Goal: Task Accomplishment & Management: Manage account settings

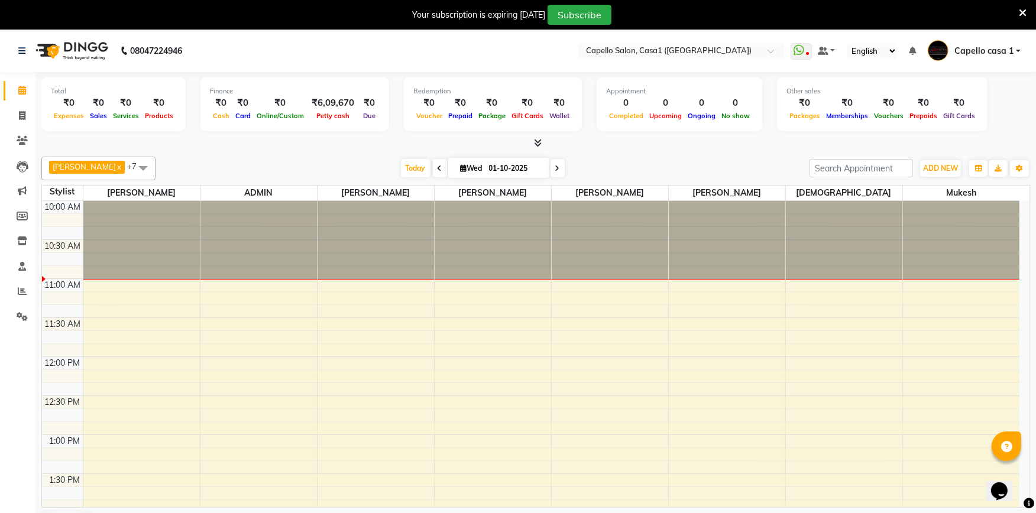
click at [1027, 10] on div "Your subscription is expiring [DATE] Subscribe" at bounding box center [518, 15] width 1036 height 30
click at [1025, 15] on icon at bounding box center [1023, 13] width 8 height 11
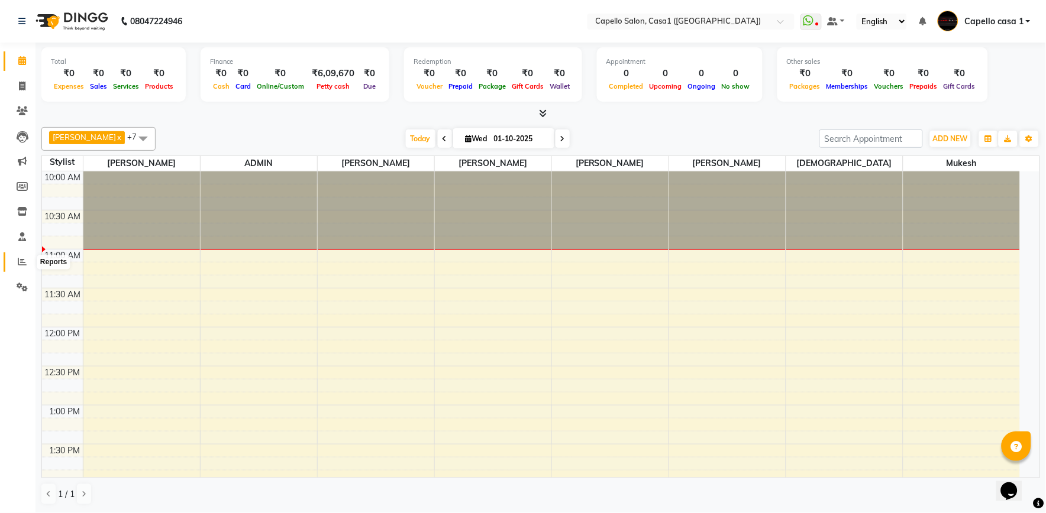
click at [21, 267] on span at bounding box center [22, 263] width 21 height 14
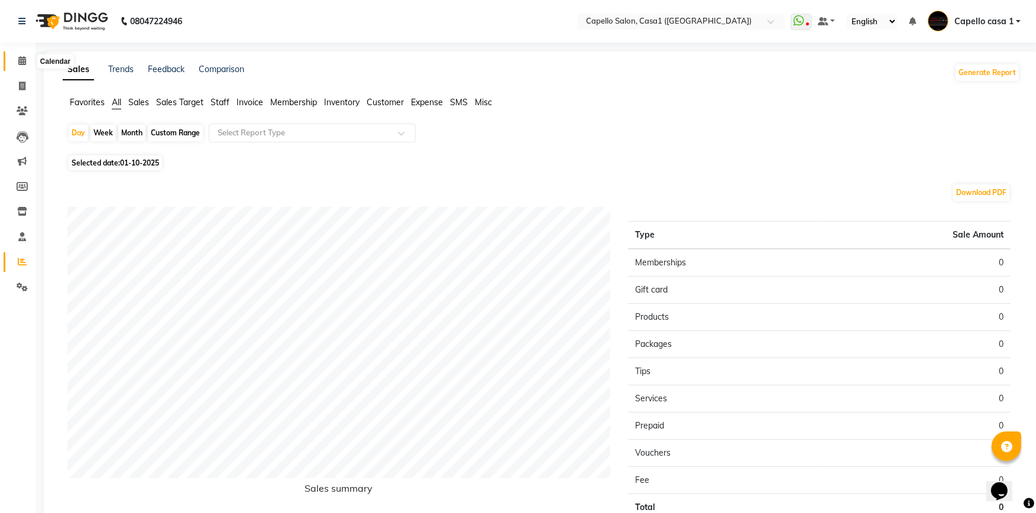
click at [19, 58] on icon at bounding box center [22, 60] width 8 height 9
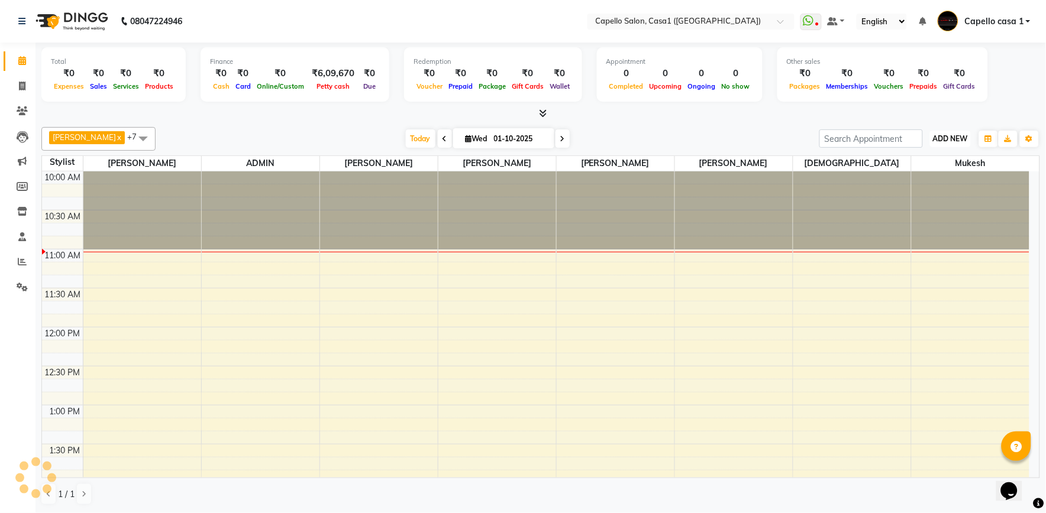
click at [951, 137] on span "ADD NEW" at bounding box center [950, 138] width 35 height 9
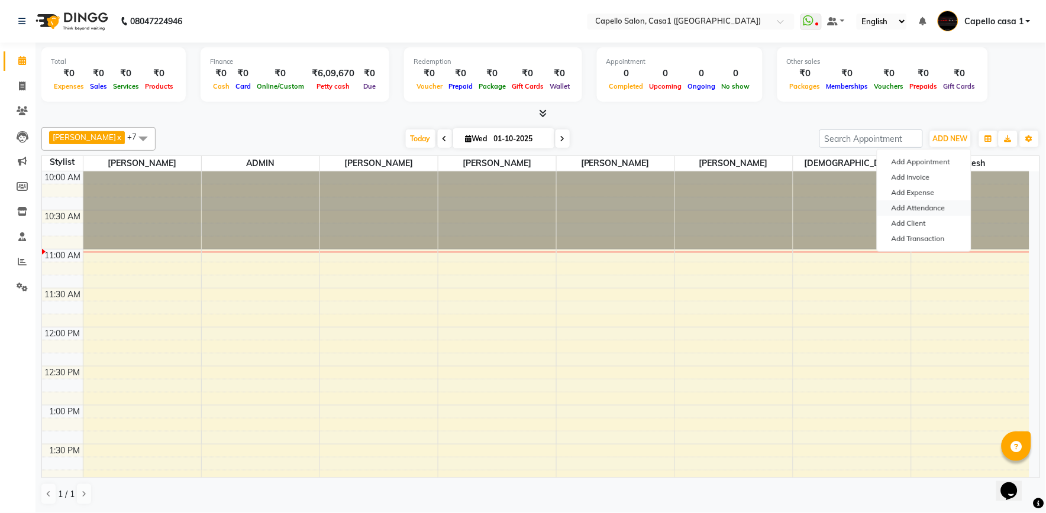
click at [935, 209] on link "Add Attendance" at bounding box center [923, 208] width 93 height 15
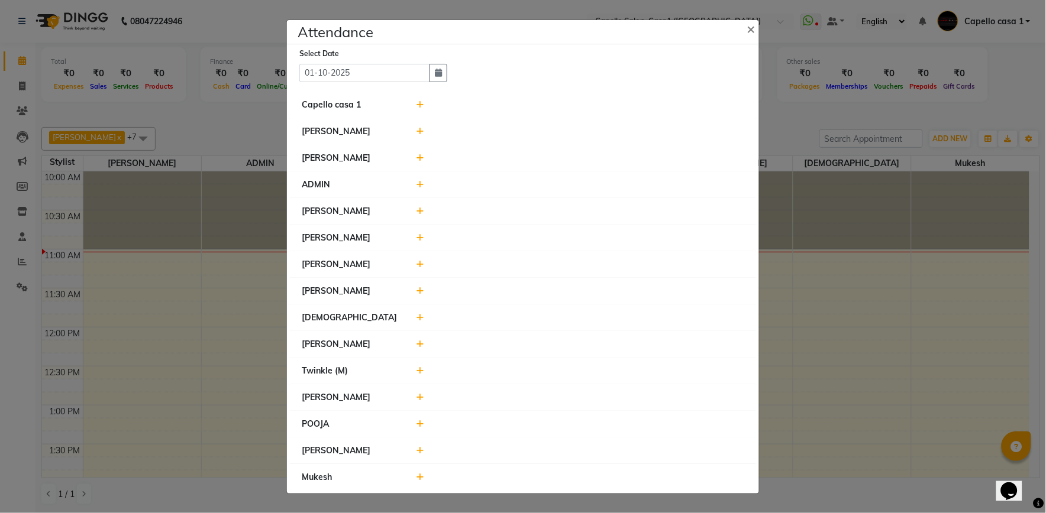
click at [418, 101] on icon at bounding box center [421, 105] width 8 height 8
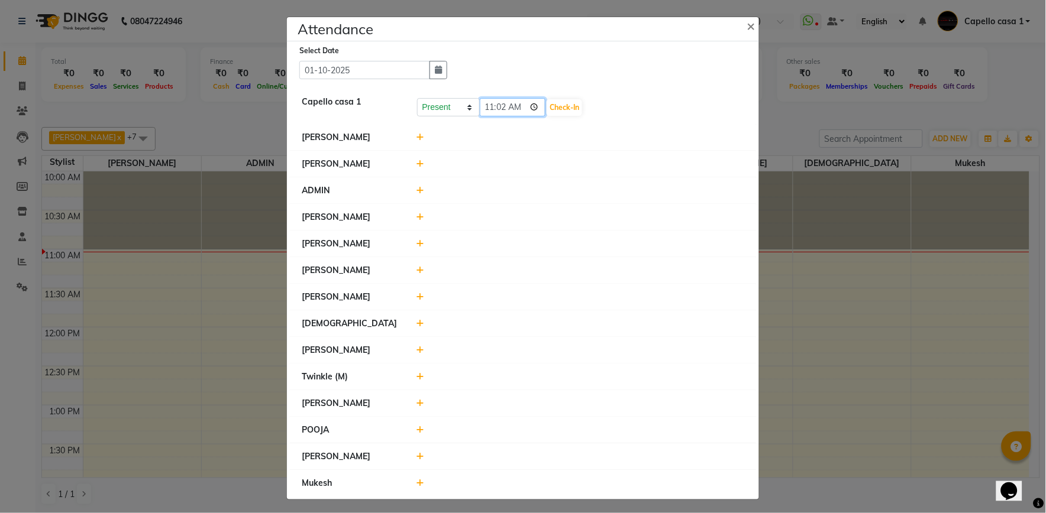
click at [496, 110] on input "11:02" at bounding box center [513, 107] width 66 height 18
click at [487, 105] on input "11:02" at bounding box center [513, 107] width 66 height 18
type input "23:04"
click at [555, 104] on button "Check-In" at bounding box center [564, 107] width 35 height 17
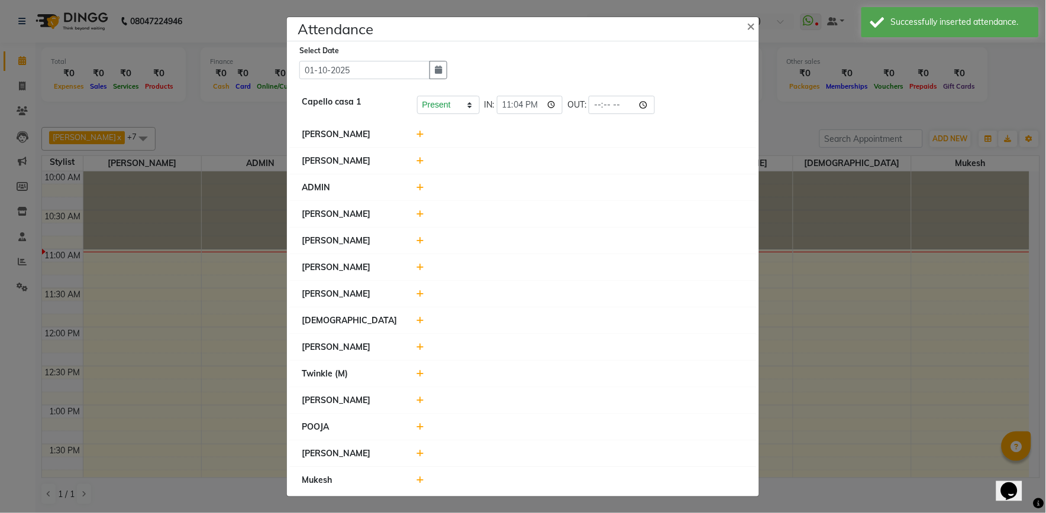
click at [418, 131] on icon at bounding box center [421, 134] width 8 height 8
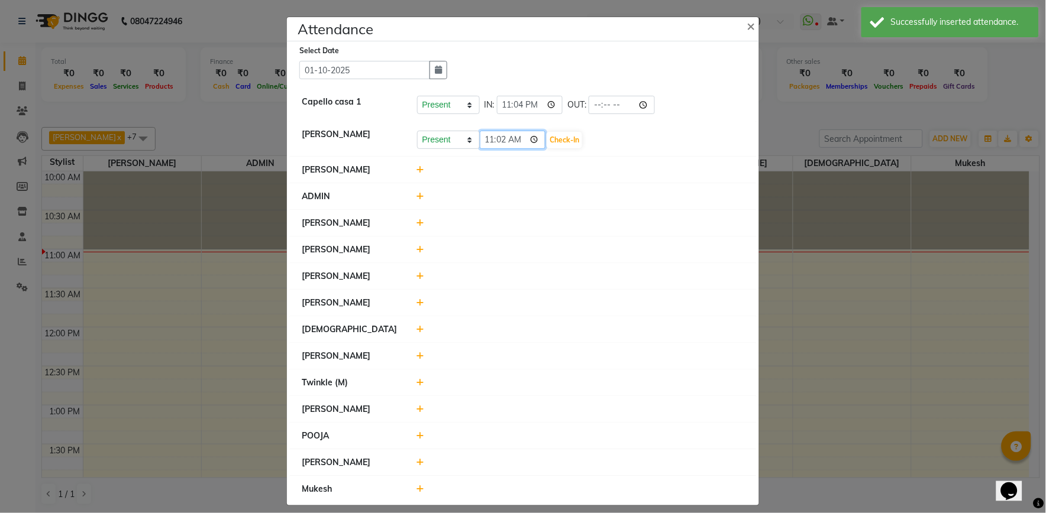
click at [500, 140] on input "11:02" at bounding box center [513, 140] width 66 height 18
type input "11:00"
click at [559, 135] on button "Check-In" at bounding box center [564, 140] width 35 height 17
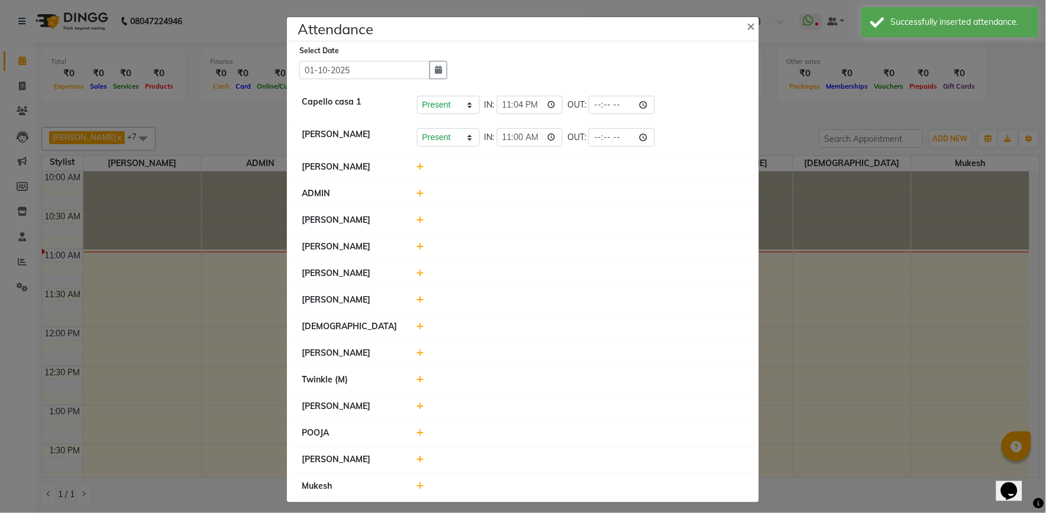
click at [409, 244] on div at bounding box center [580, 247] width 345 height 12
click at [417, 243] on icon at bounding box center [421, 246] width 8 height 8
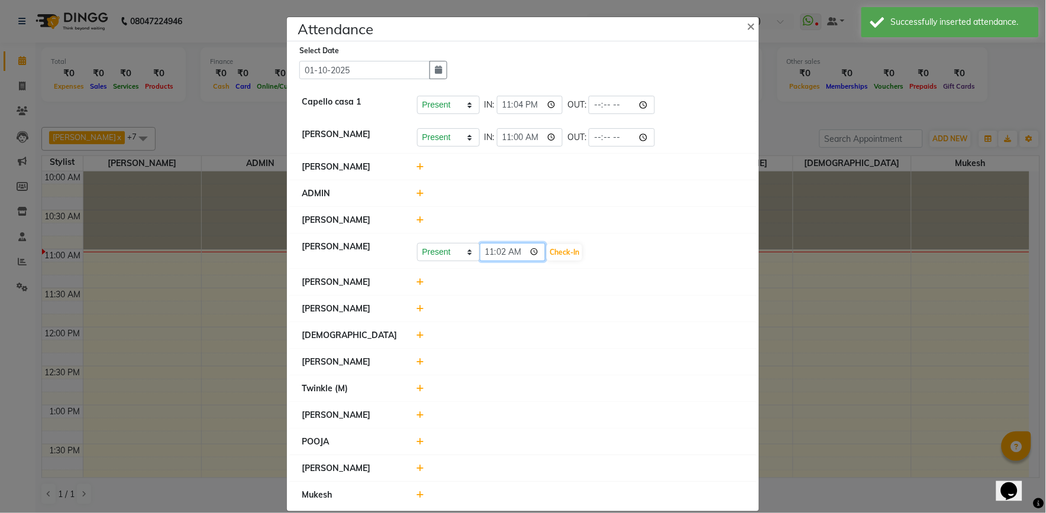
click at [497, 250] on input "11:02" at bounding box center [513, 252] width 66 height 18
type input "11:00"
click at [558, 252] on button "Check-In" at bounding box center [564, 252] width 35 height 17
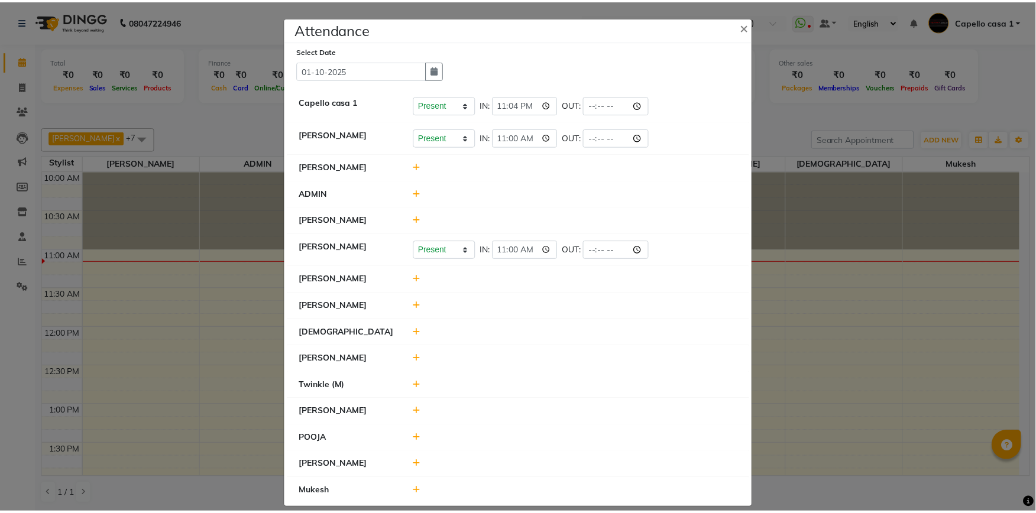
scroll to position [12, 0]
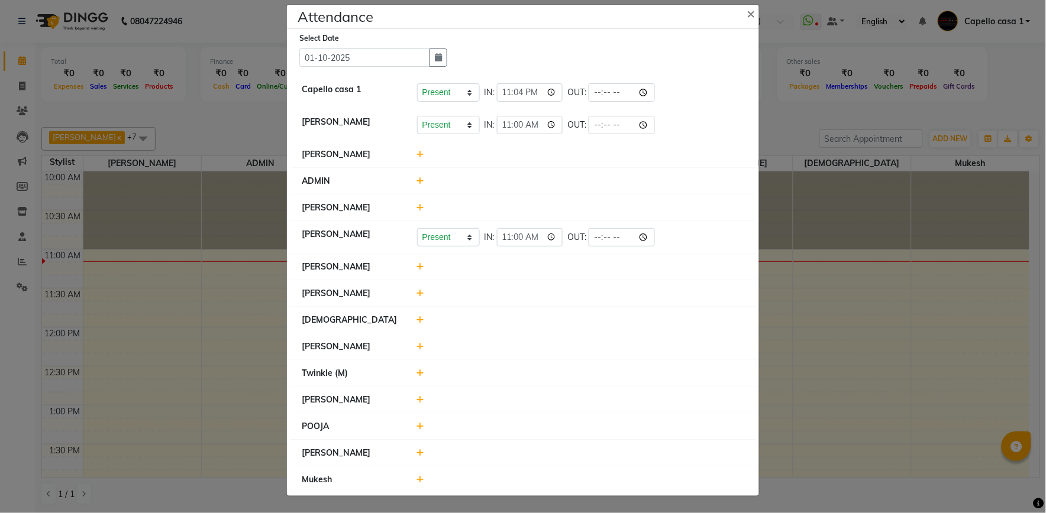
click at [418, 452] on icon at bounding box center [421, 453] width 8 height 8
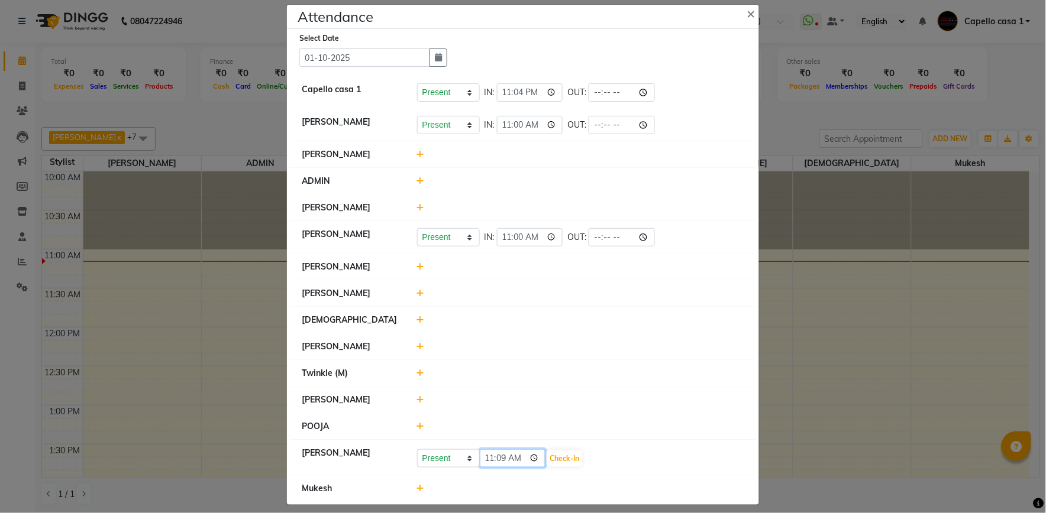
click at [502, 459] on input "11:09" at bounding box center [513, 459] width 66 height 18
click at [500, 459] on input "11:09" at bounding box center [513, 459] width 66 height 18
type input "11:08"
click at [563, 462] on button "Check-In" at bounding box center [564, 459] width 35 height 17
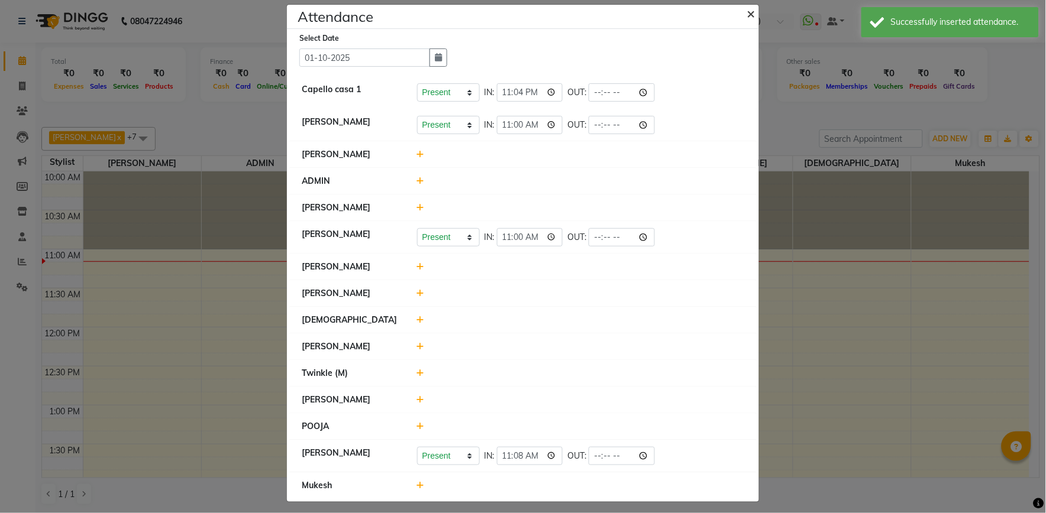
click at [747, 12] on span "×" at bounding box center [751, 13] width 8 height 18
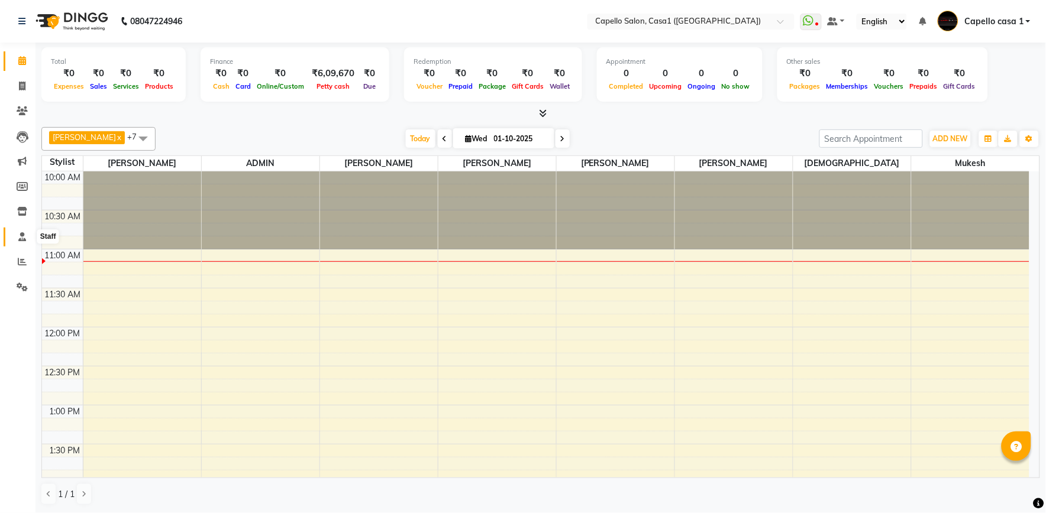
click at [20, 234] on icon at bounding box center [22, 236] width 8 height 9
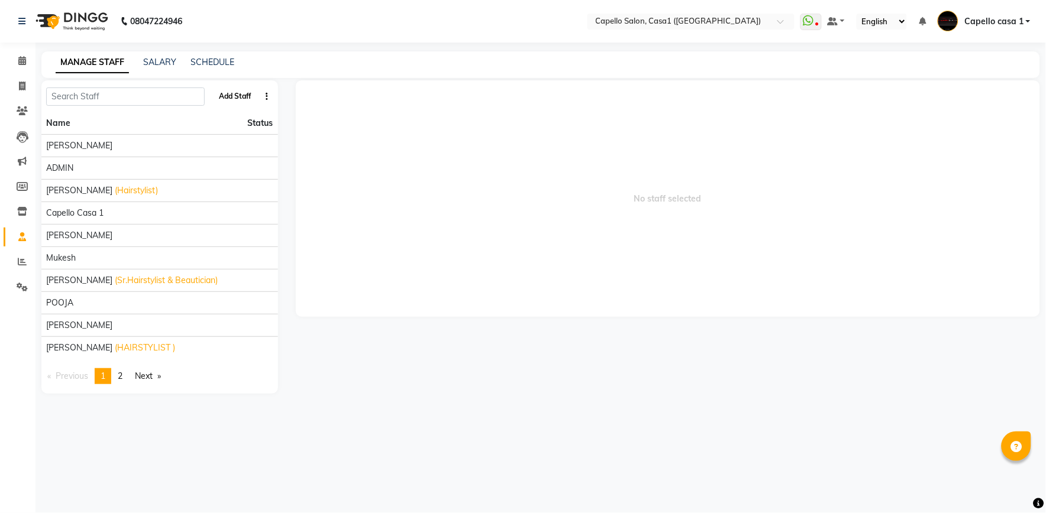
click at [233, 96] on button "Add Staff" at bounding box center [234, 96] width 41 height 20
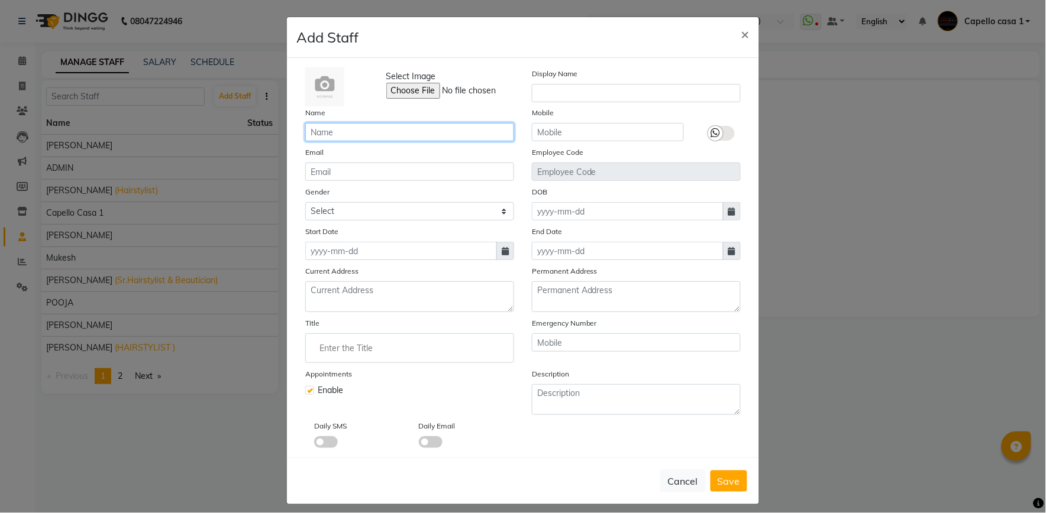
click at [342, 132] on input "text" at bounding box center [409, 132] width 209 height 18
type input "[PERSON_NAME]"
click at [743, 32] on span "×" at bounding box center [745, 34] width 8 height 18
checkbox input "false"
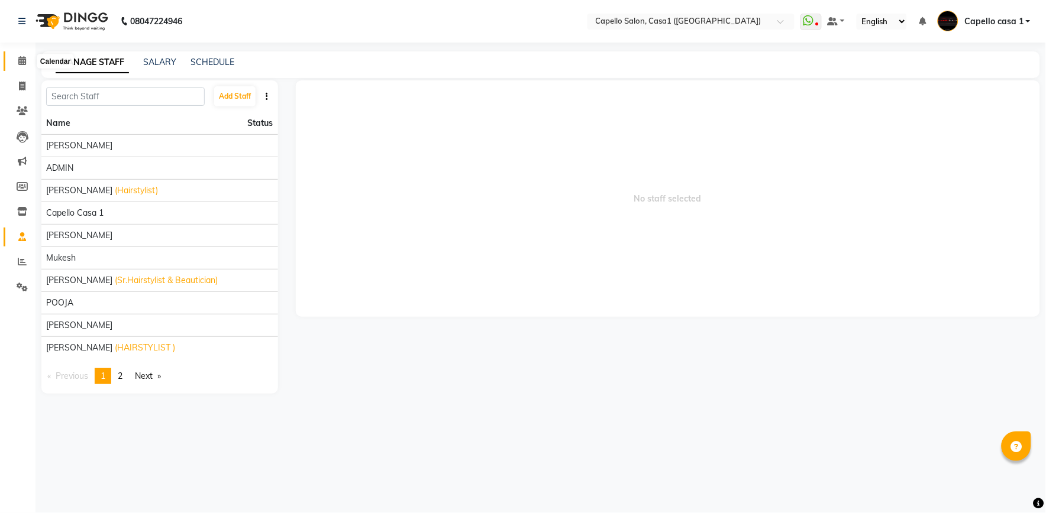
click at [18, 62] on icon at bounding box center [22, 60] width 8 height 9
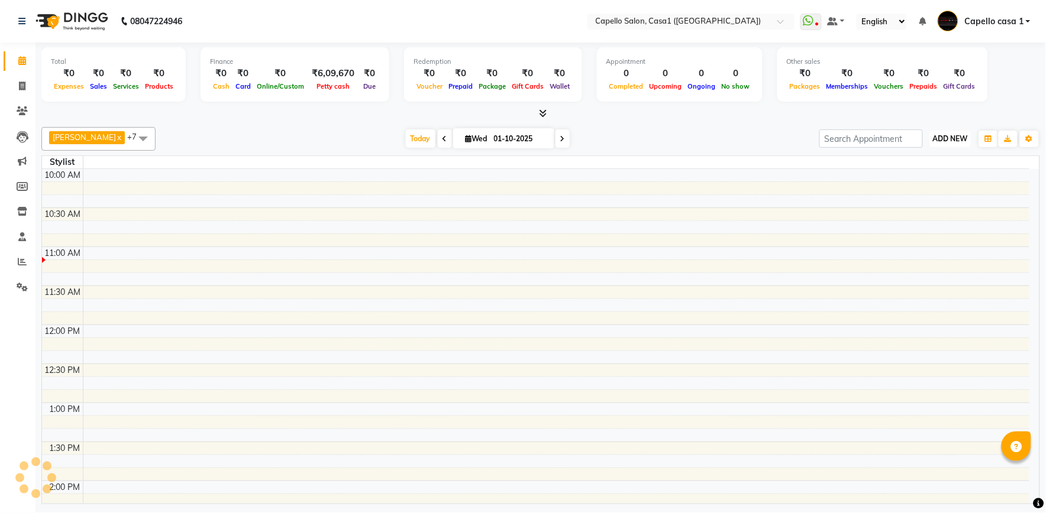
click at [953, 135] on span "ADD NEW" at bounding box center [950, 138] width 35 height 9
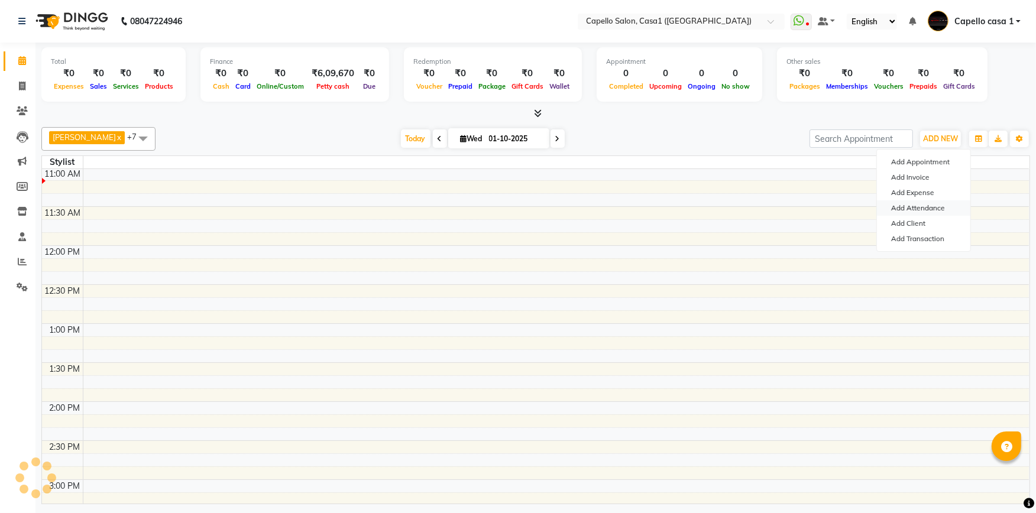
click at [937, 210] on link "Add Attendance" at bounding box center [923, 208] width 93 height 15
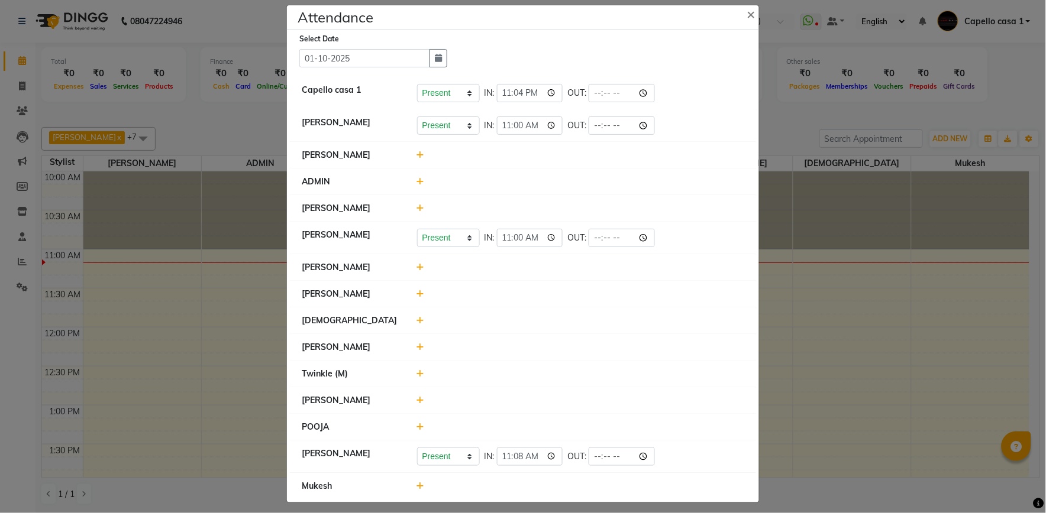
scroll to position [18, 0]
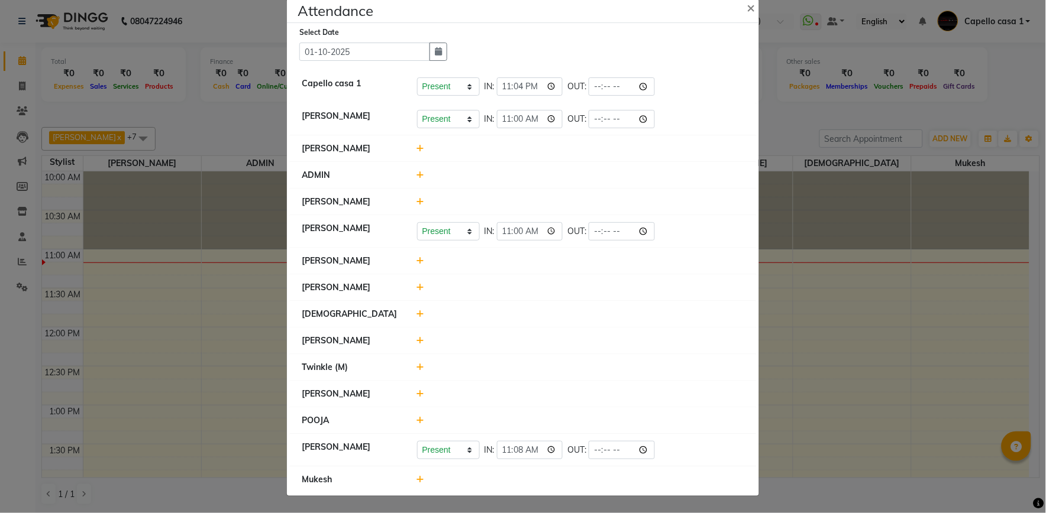
click at [417, 478] on icon at bounding box center [421, 480] width 8 height 8
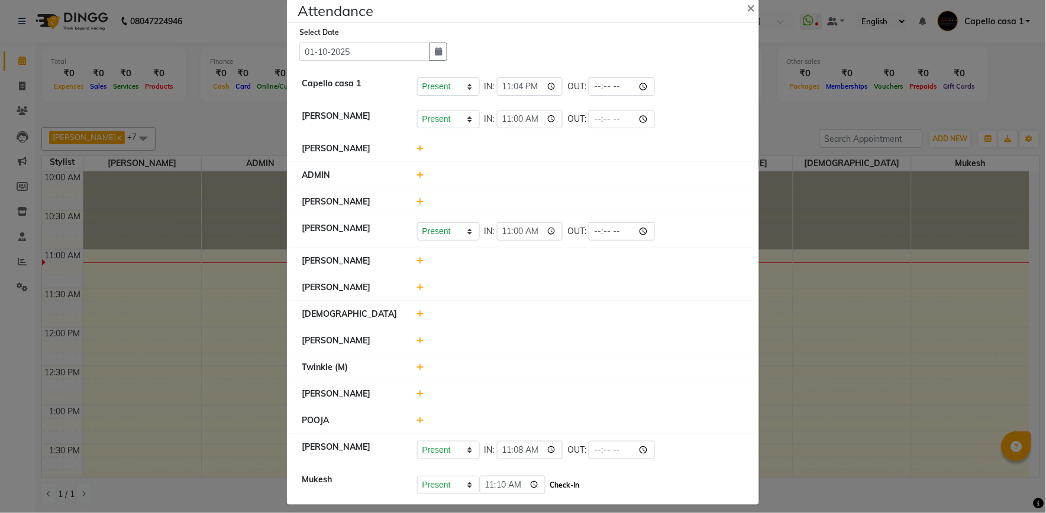
click at [559, 489] on button "Check-In" at bounding box center [564, 485] width 35 height 17
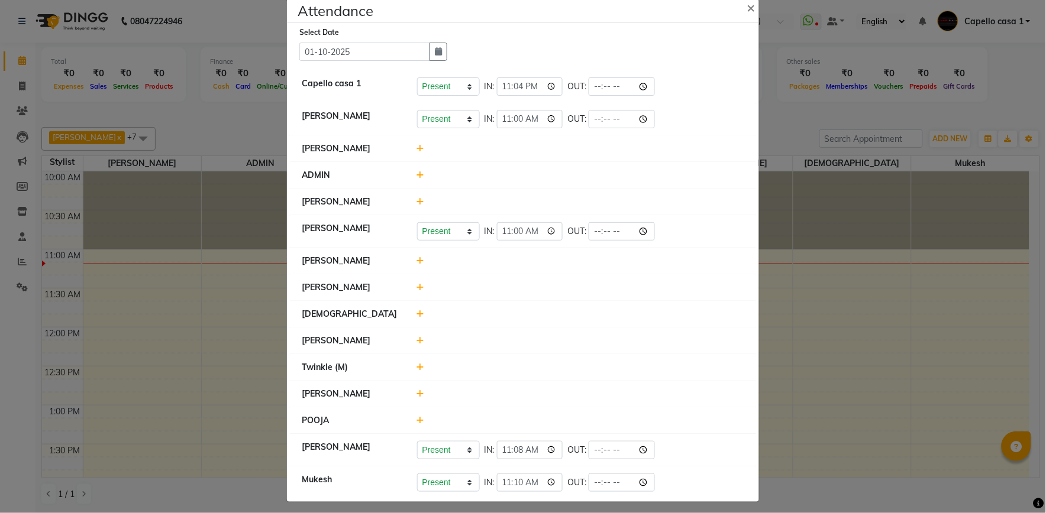
click at [417, 418] on icon at bounding box center [421, 420] width 8 height 8
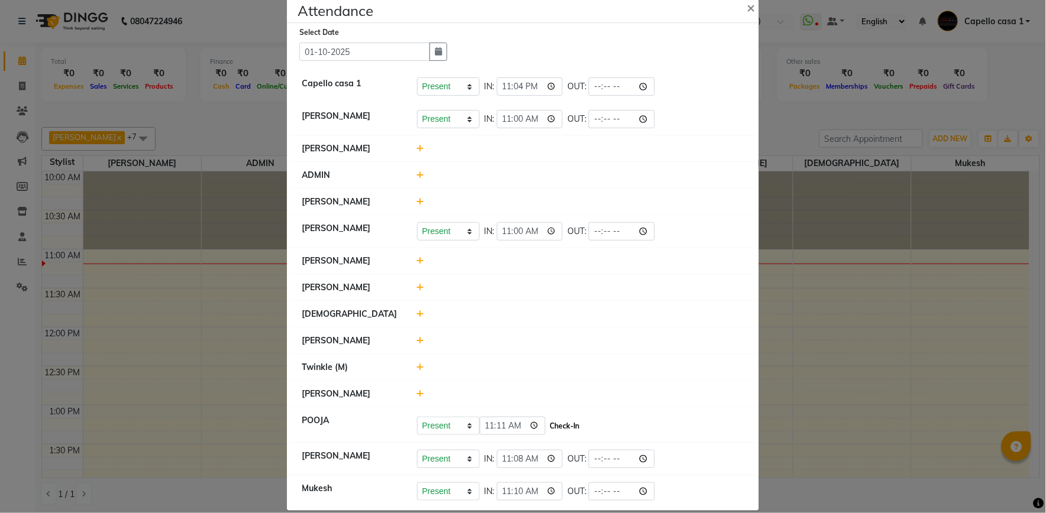
click at [571, 430] on button "Check-In" at bounding box center [564, 426] width 35 height 17
click at [417, 144] on icon at bounding box center [421, 148] width 8 height 8
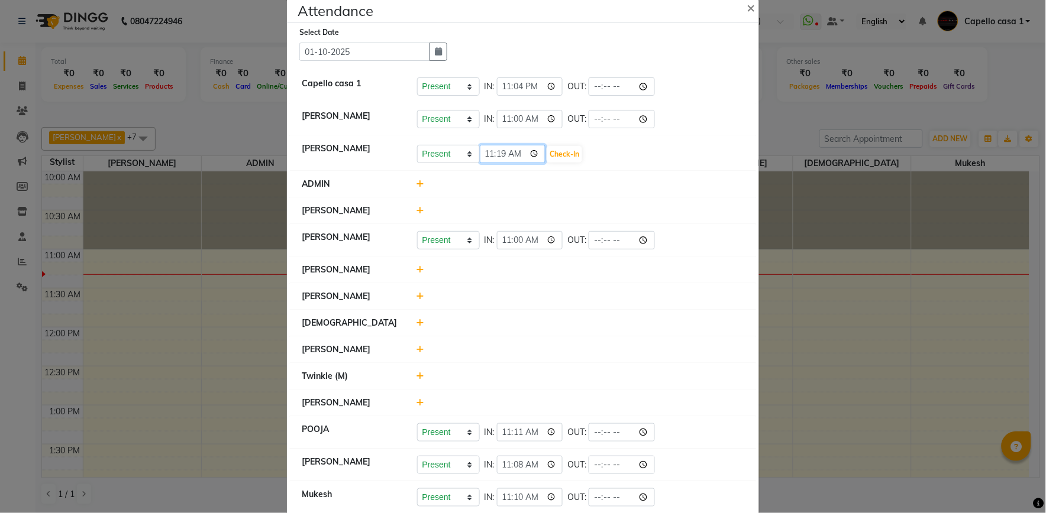
click at [500, 151] on input "11:19" at bounding box center [513, 154] width 66 height 18
type input "11:15"
click at [571, 159] on button "Check-In" at bounding box center [564, 154] width 35 height 17
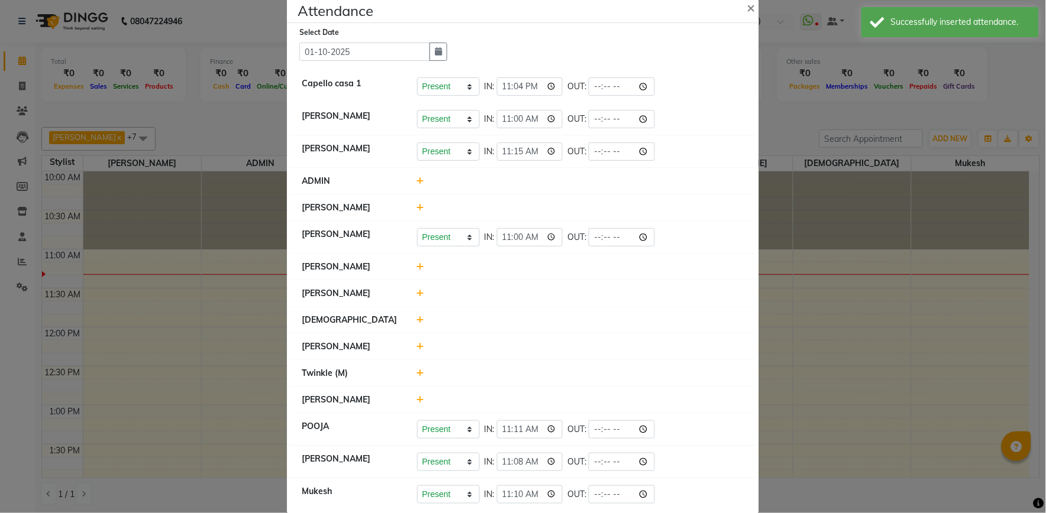
scroll to position [36, 0]
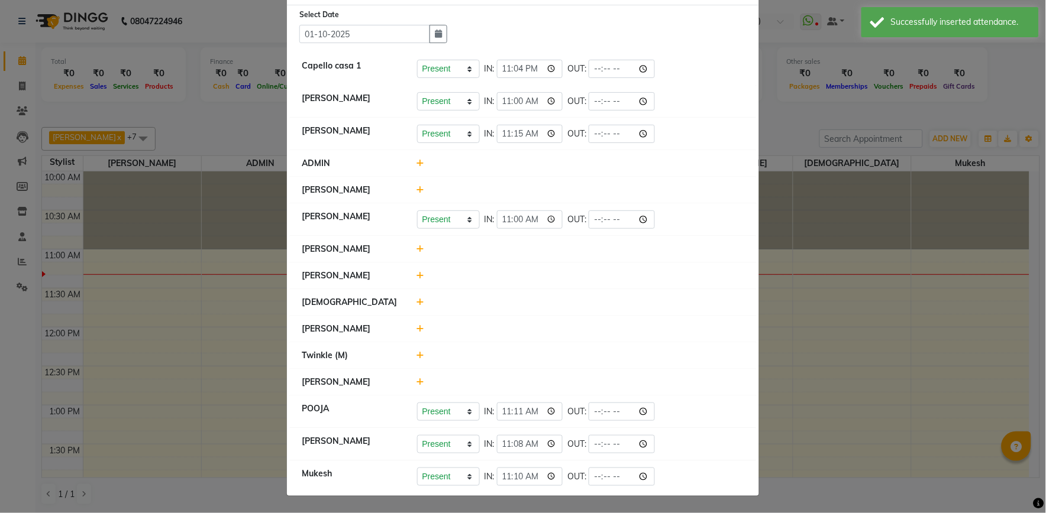
click at [417, 327] on icon at bounding box center [421, 329] width 8 height 8
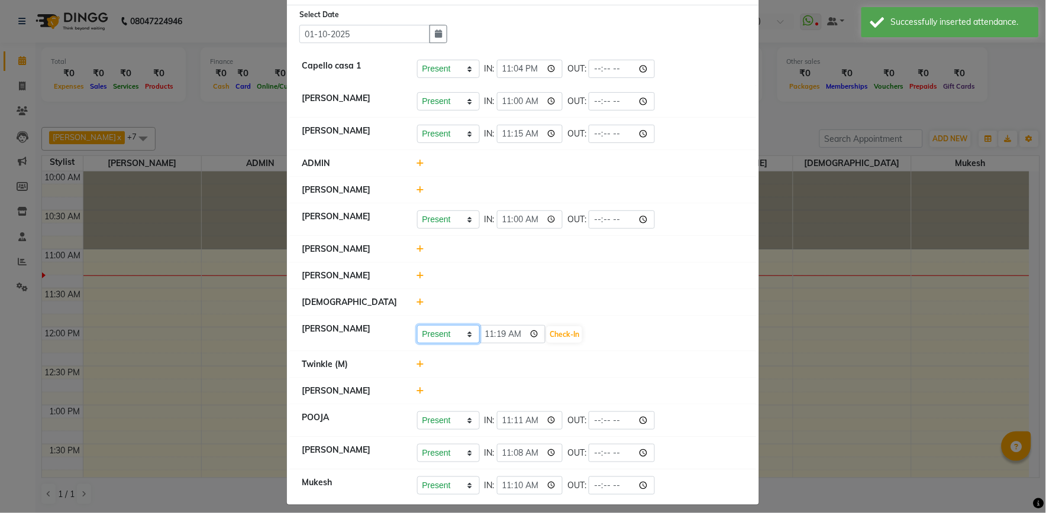
click at [466, 334] on select "Present Absent Late Half Day Weekly Off" at bounding box center [448, 334] width 63 height 18
select select "W"
click at [417, 325] on select "Present Absent Late Half Day Weekly Off" at bounding box center [448, 334] width 63 height 18
click at [487, 336] on button "Save" at bounding box center [492, 334] width 23 height 17
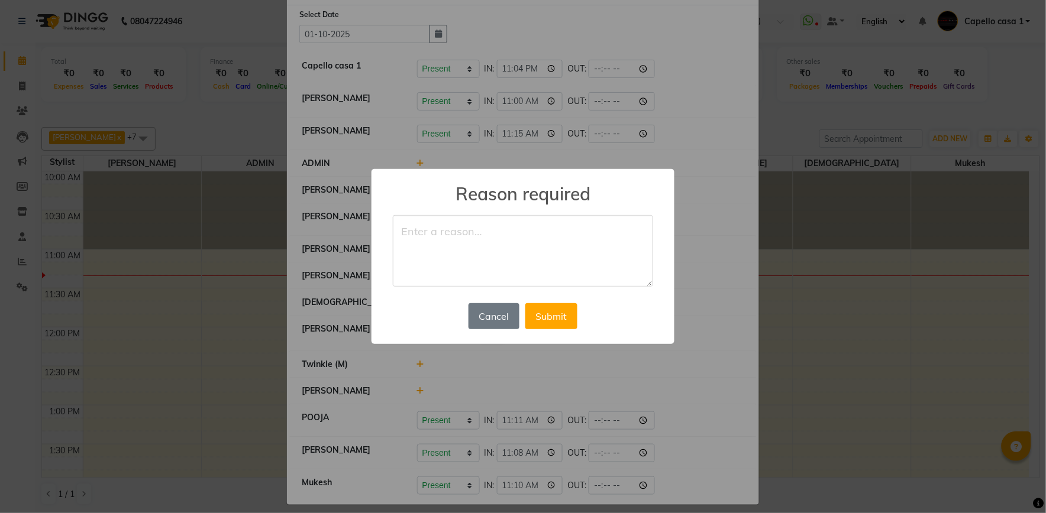
type textarea "e"
type textarea "weekly off"
click at [541, 306] on button "Submit" at bounding box center [551, 316] width 52 height 26
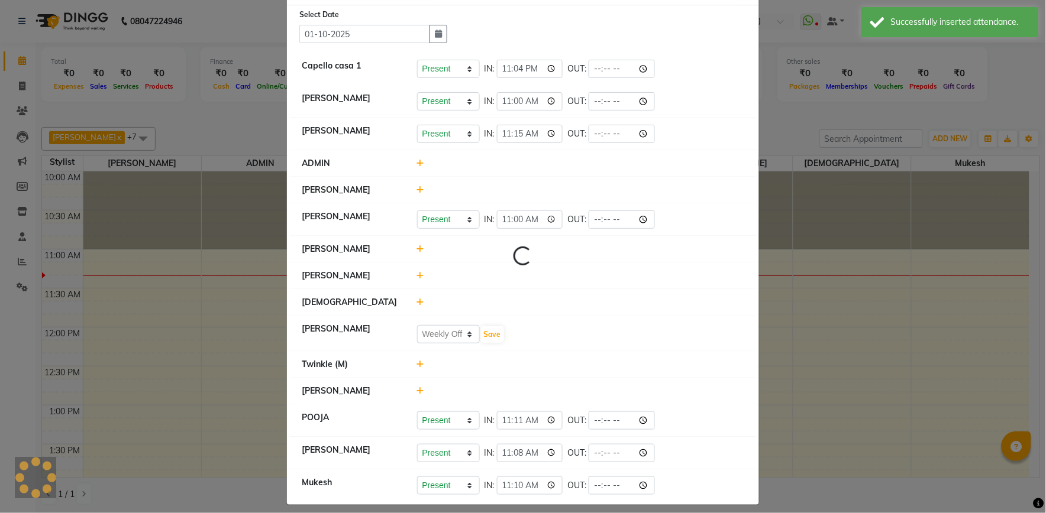
select select "W"
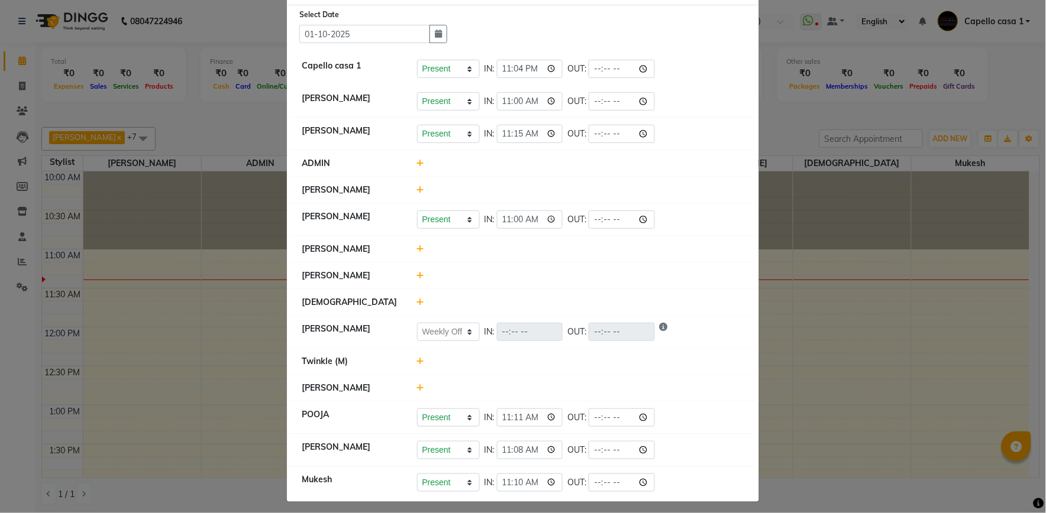
click at [417, 357] on icon at bounding box center [421, 361] width 8 height 8
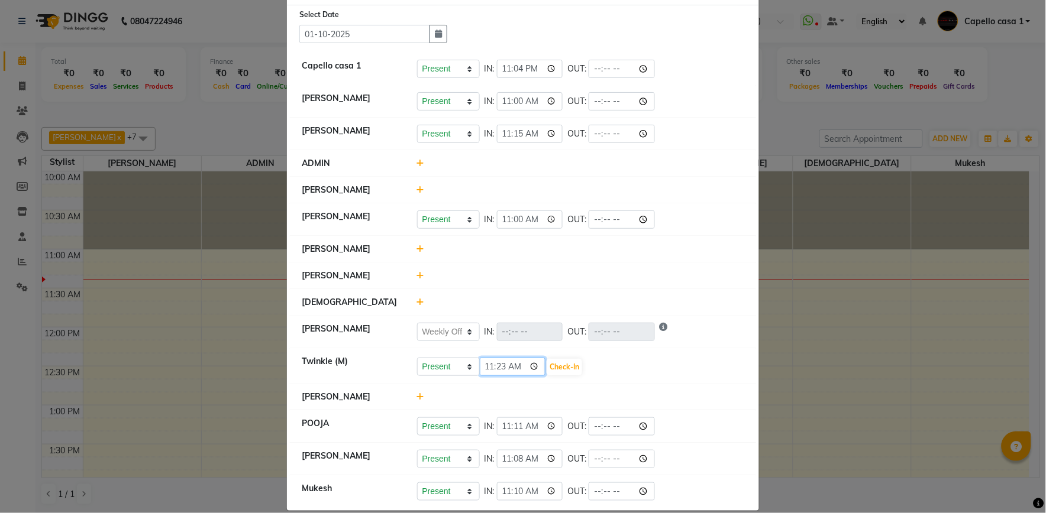
click at [483, 363] on input "11:23" at bounding box center [513, 367] width 66 height 18
type input "10:42"
click at [561, 364] on button "Check-In" at bounding box center [564, 367] width 35 height 17
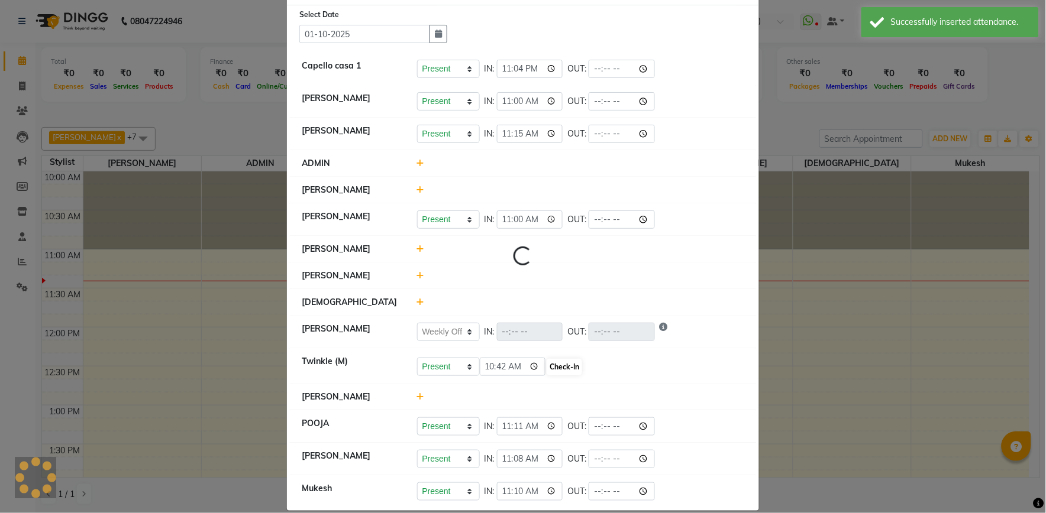
select select "W"
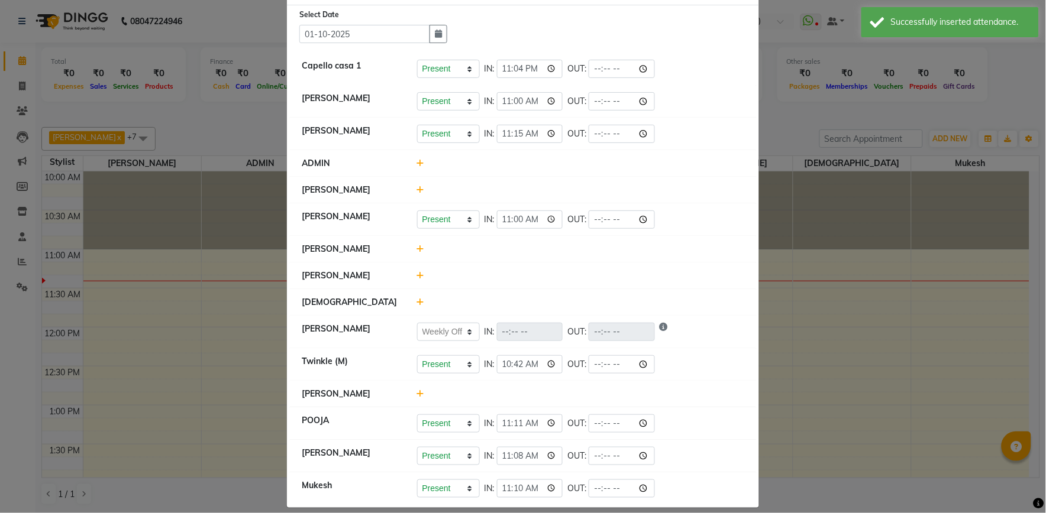
click at [417, 298] on icon at bounding box center [421, 302] width 8 height 8
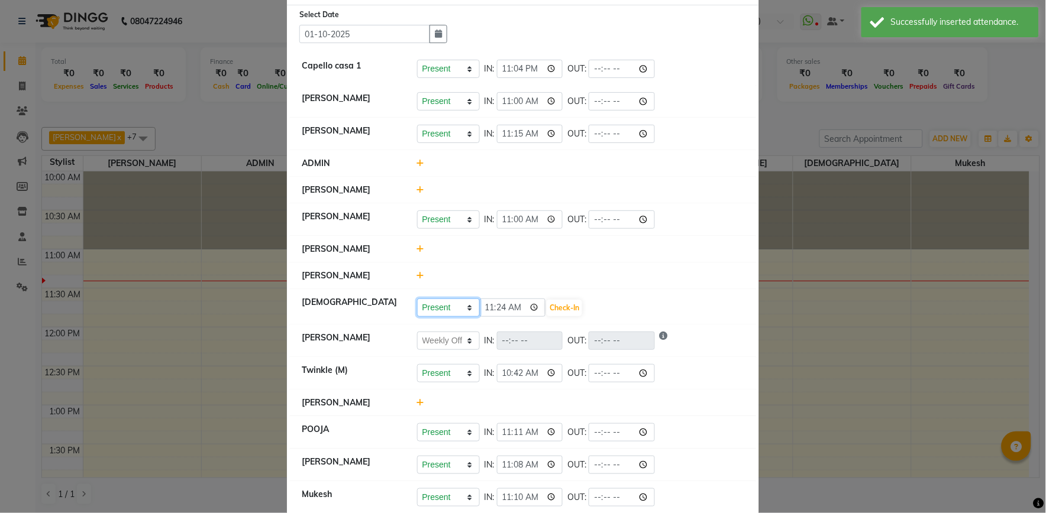
click at [460, 306] on select "Present Absent Late Half Day Weekly Off" at bounding box center [448, 308] width 63 height 18
select select "W"
click at [417, 299] on select "Present Absent Late Half Day Weekly Off" at bounding box center [448, 308] width 63 height 18
click at [492, 309] on button "Save" at bounding box center [492, 308] width 23 height 17
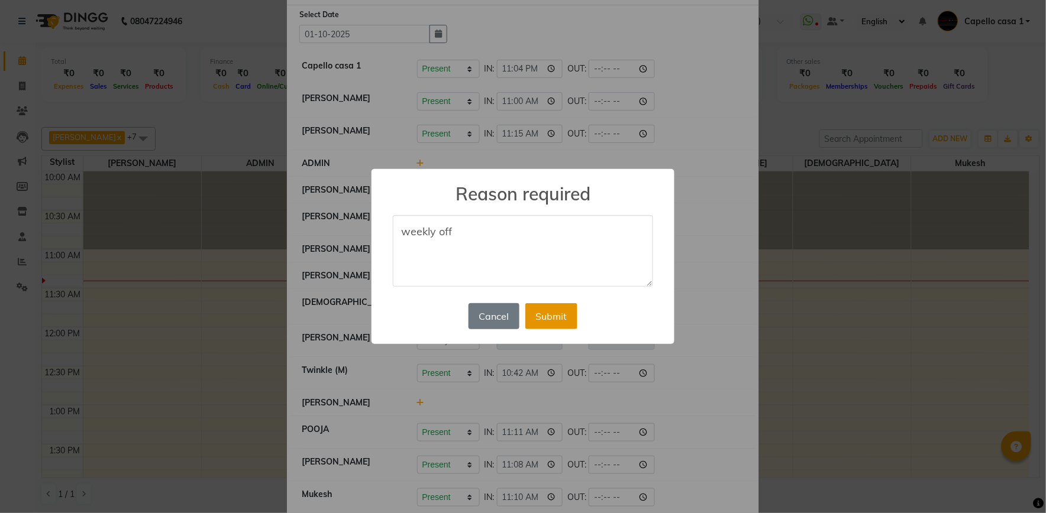
type textarea "weekly off"
click at [545, 314] on button "Submit" at bounding box center [551, 316] width 52 height 26
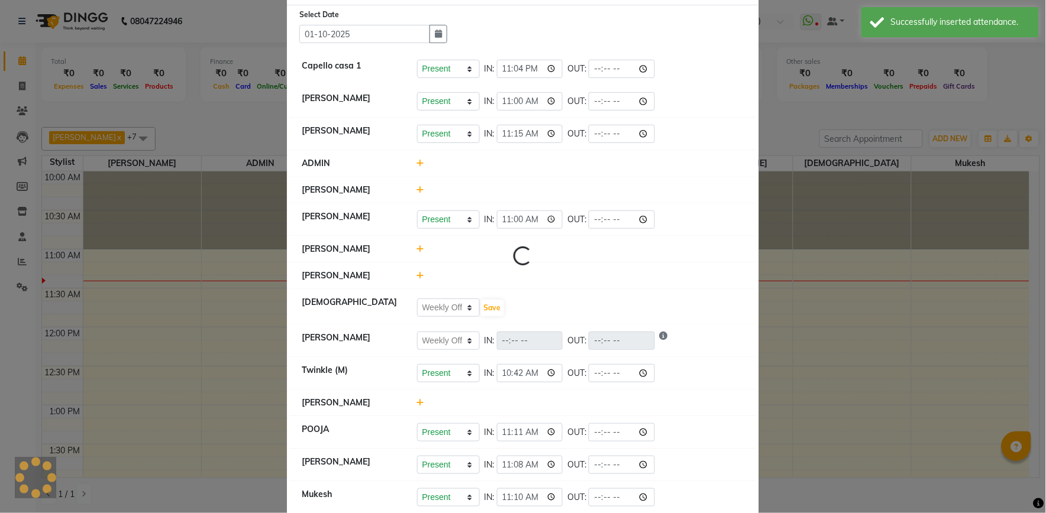
select select "W"
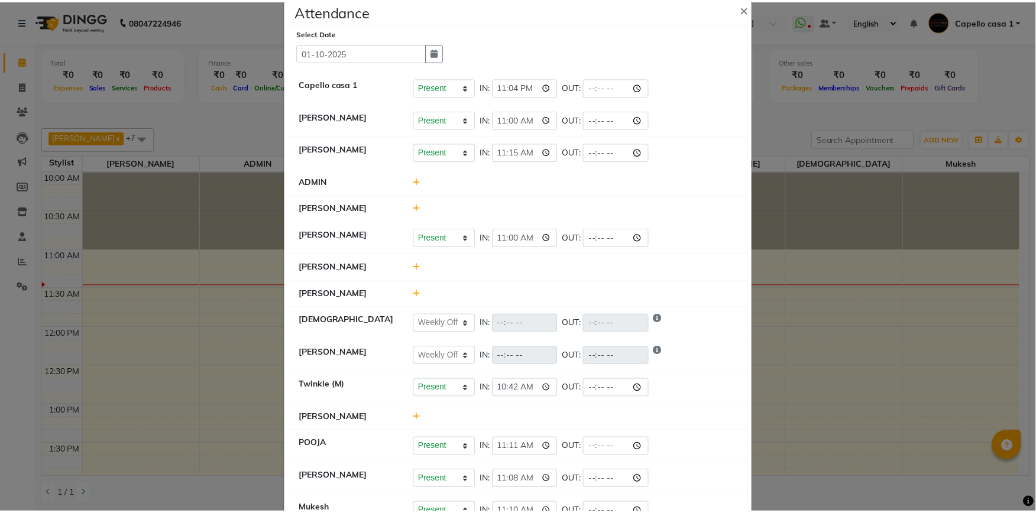
scroll to position [0, 0]
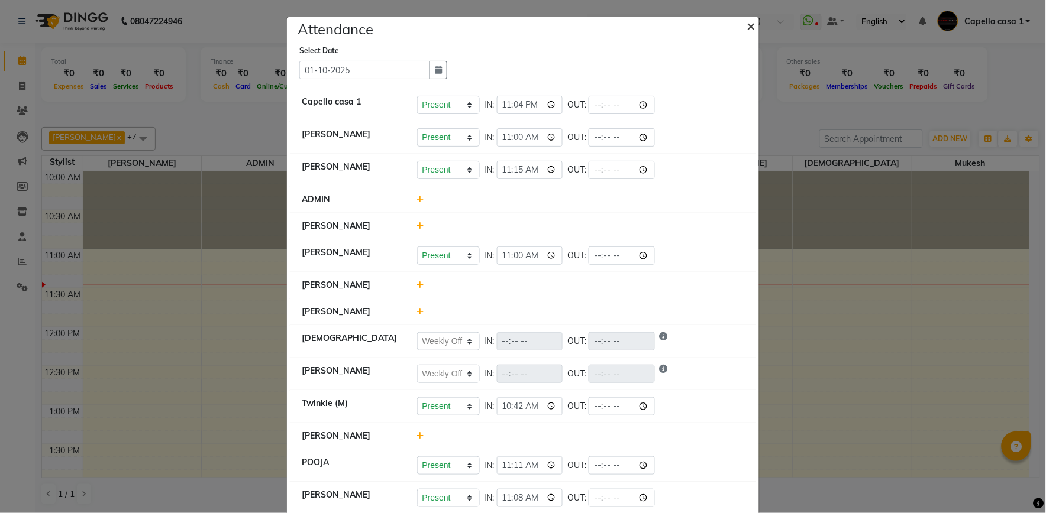
click at [749, 21] on span "×" at bounding box center [751, 26] width 8 height 18
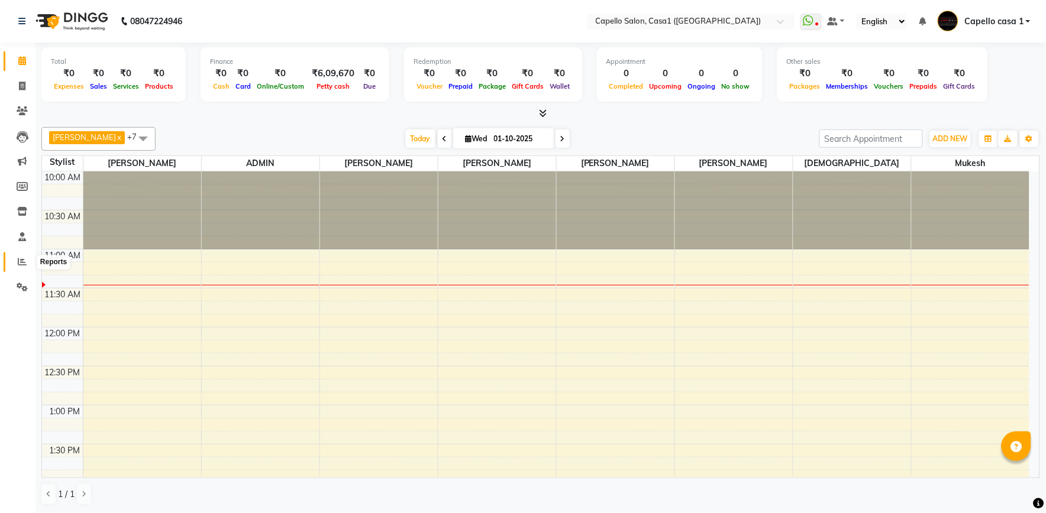
click at [21, 263] on icon at bounding box center [22, 261] width 9 height 9
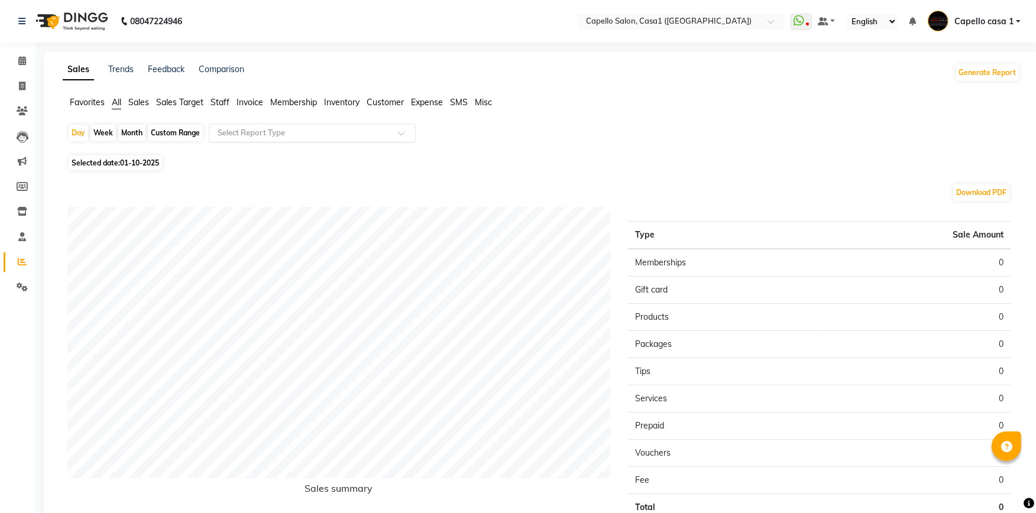
click at [240, 128] on input "text" at bounding box center [300, 133] width 170 height 12
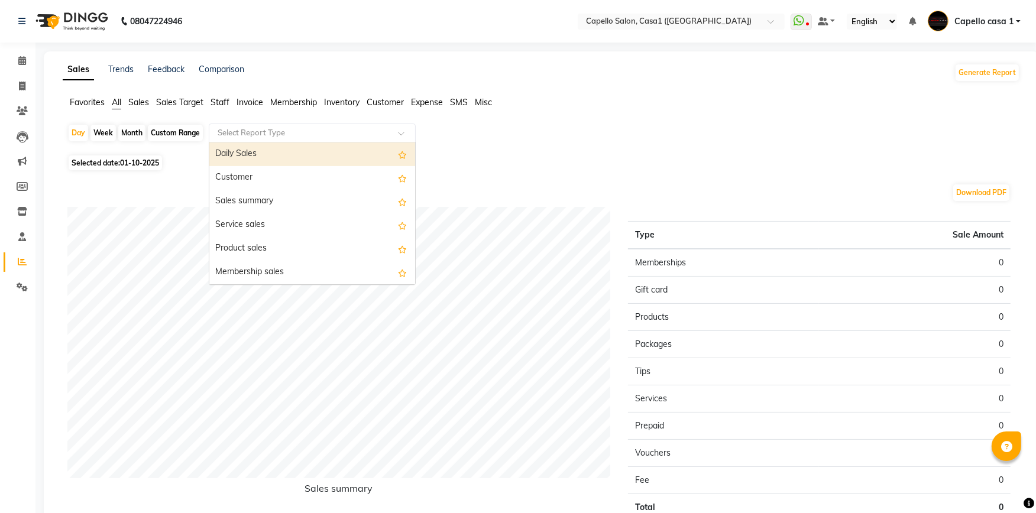
click at [212, 99] on span "Staff" at bounding box center [220, 102] width 19 height 11
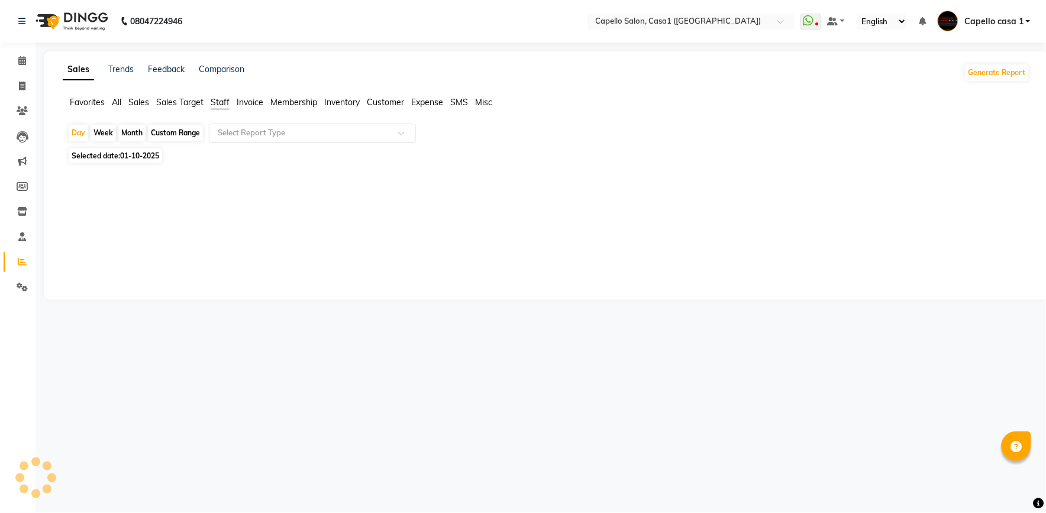
click at [272, 135] on input "text" at bounding box center [300, 133] width 170 height 12
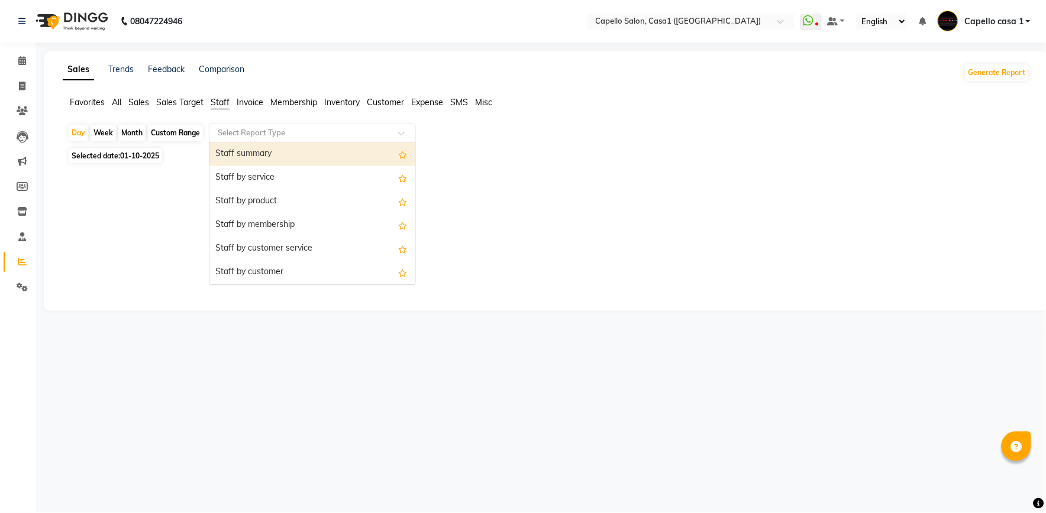
click at [271, 159] on div "Staff summary" at bounding box center [312, 155] width 206 height 24
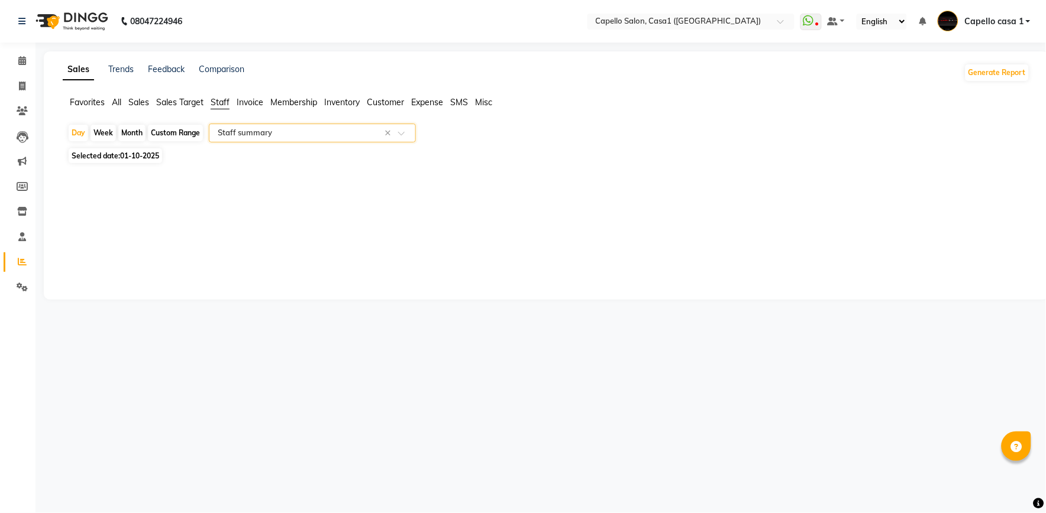
click at [129, 132] on div "Month" at bounding box center [131, 133] width 27 height 17
select select "10"
select select "2025"
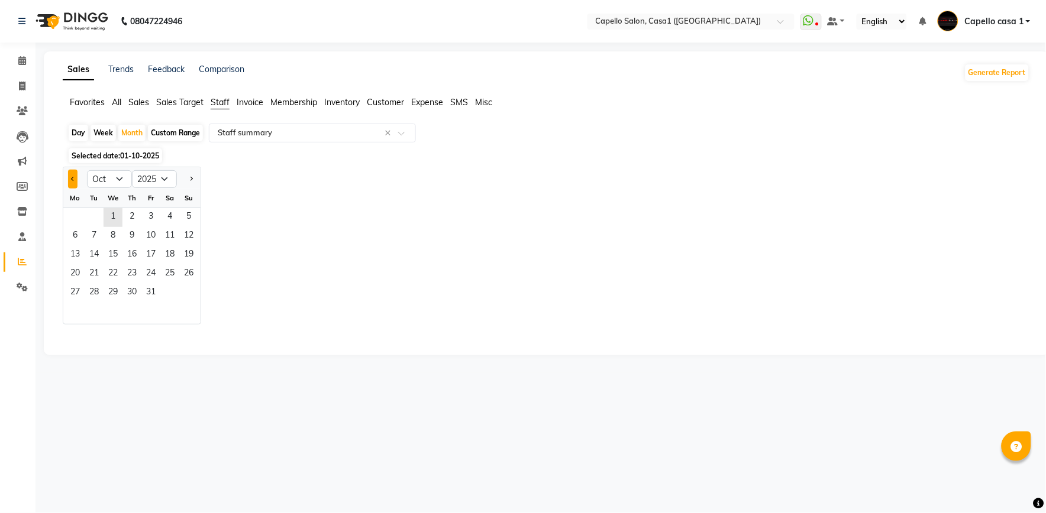
click at [74, 175] on button "Previous month" at bounding box center [72, 179] width 9 height 19
select select "9"
click at [80, 217] on span "1" at bounding box center [75, 217] width 19 height 19
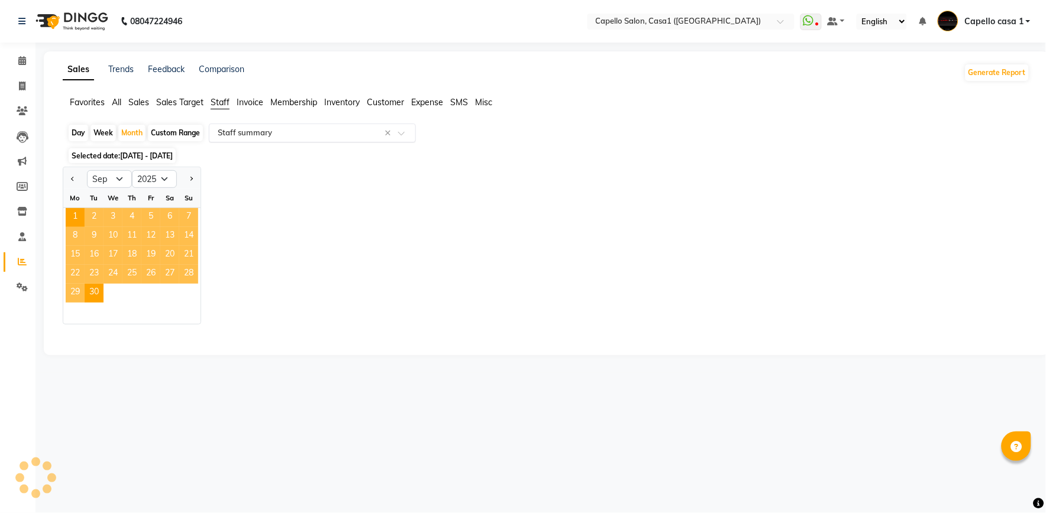
select select "full_report"
select select "csv"
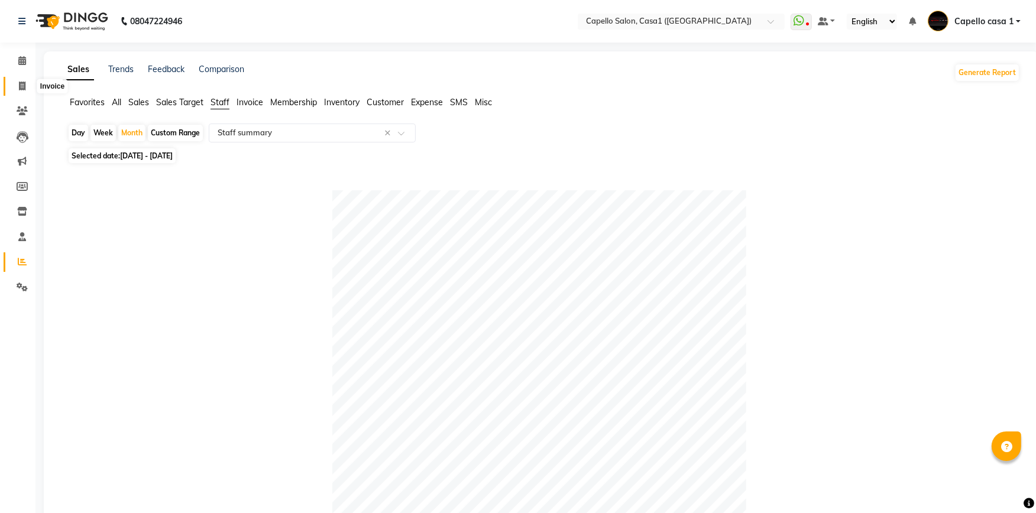
click at [24, 83] on icon at bounding box center [22, 86] width 7 height 9
select select "service"
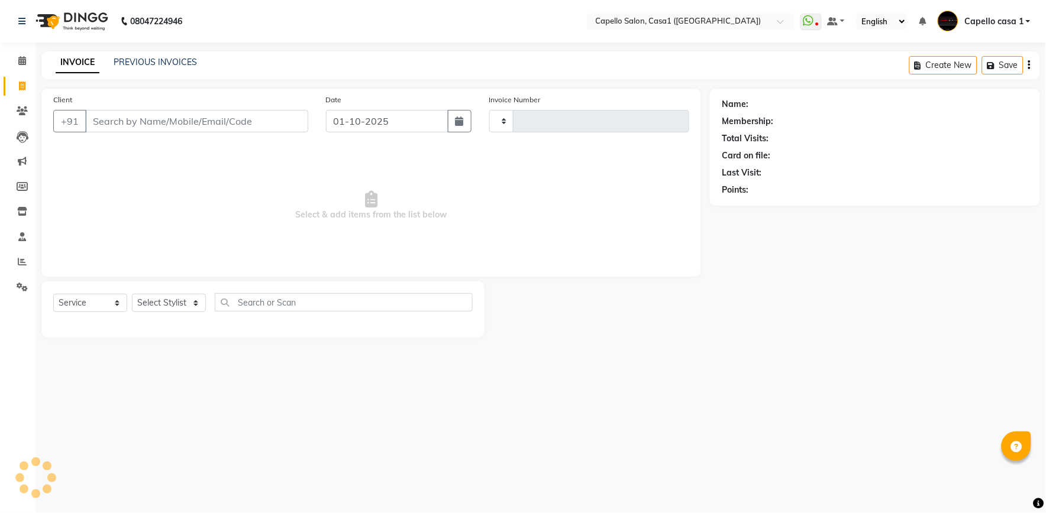
type input "3759"
select select "846"
click at [148, 58] on link "PREVIOUS INVOICES" at bounding box center [155, 62] width 83 height 11
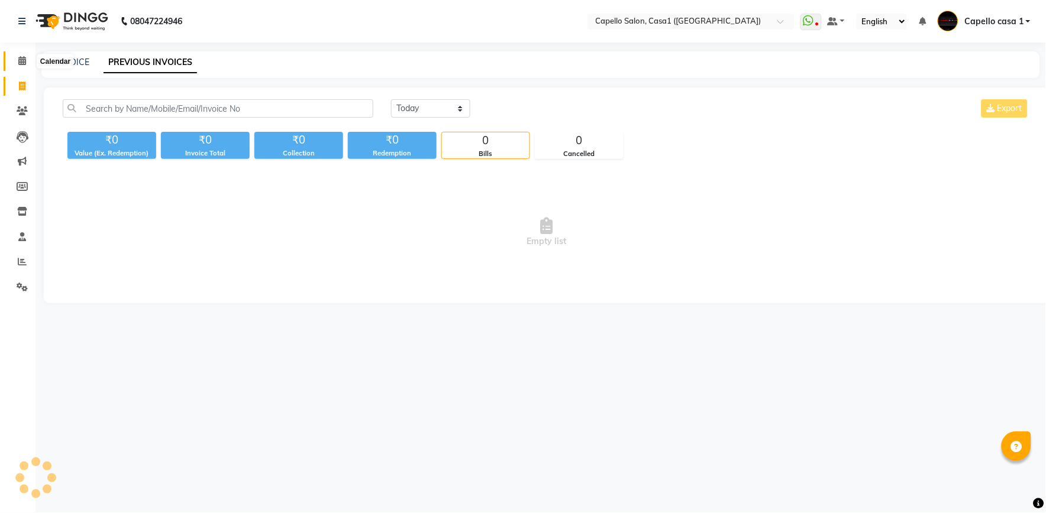
click at [17, 62] on span at bounding box center [22, 61] width 21 height 14
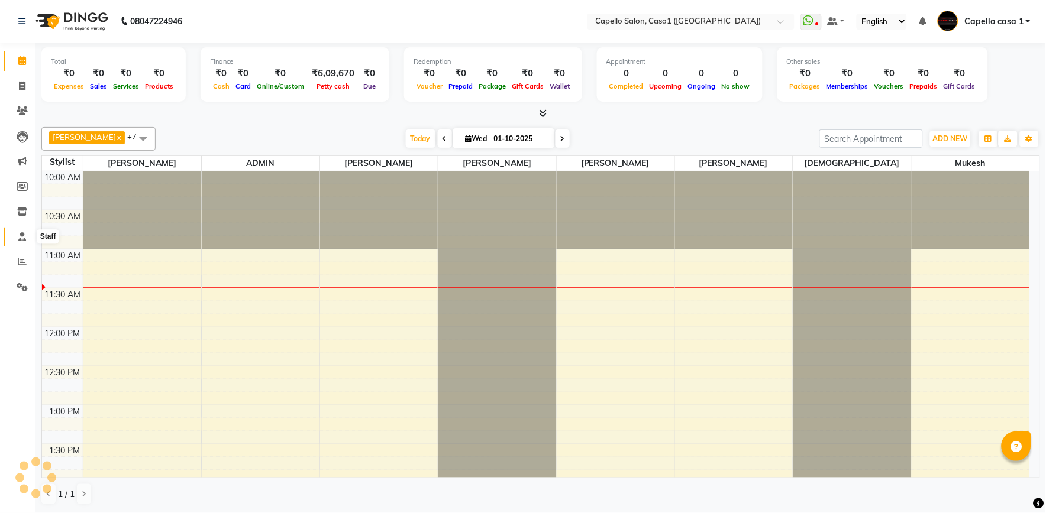
click at [22, 237] on icon at bounding box center [22, 236] width 8 height 9
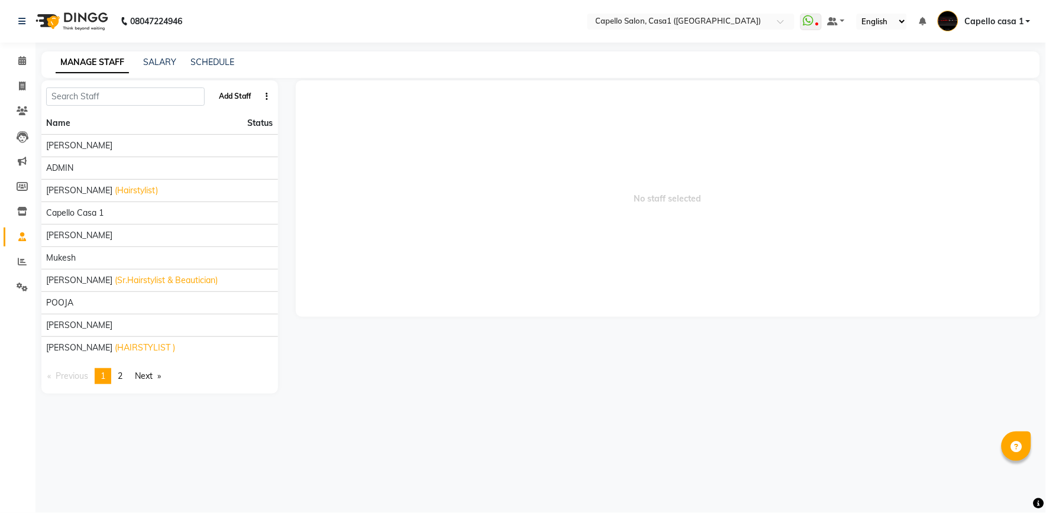
click at [235, 93] on button "Add Staff" at bounding box center [234, 96] width 41 height 20
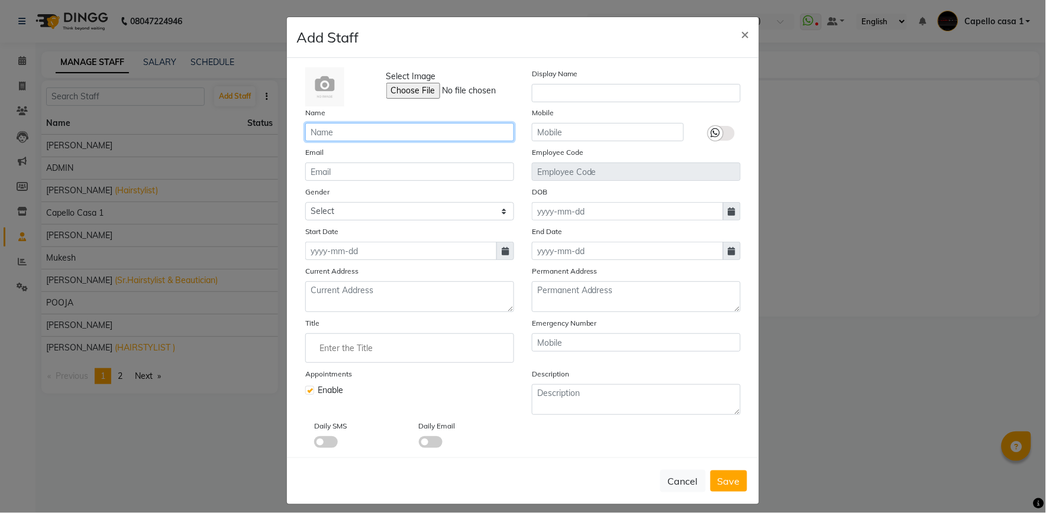
click at [328, 126] on input "text" at bounding box center [409, 132] width 209 height 18
type input "[PERSON_NAME]"
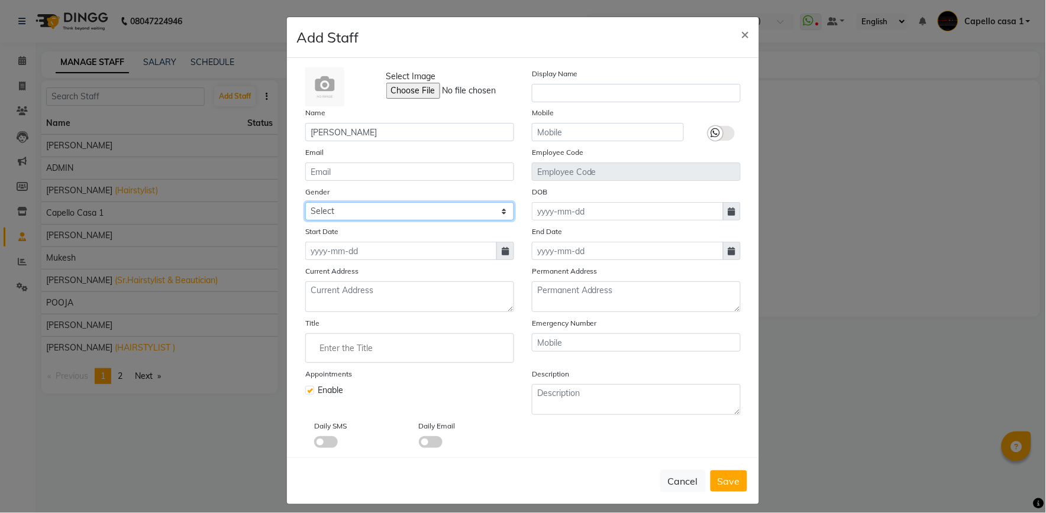
click at [371, 212] on select "Select [DEMOGRAPHIC_DATA] [DEMOGRAPHIC_DATA] Other Prefer Not To Say" at bounding box center [409, 211] width 209 height 18
select select "[DEMOGRAPHIC_DATA]"
click at [305, 202] on select "Select [DEMOGRAPHIC_DATA] [DEMOGRAPHIC_DATA] Other Prefer Not To Say" at bounding box center [409, 211] width 209 height 18
click at [718, 481] on span "Save" at bounding box center [728, 482] width 22 height 12
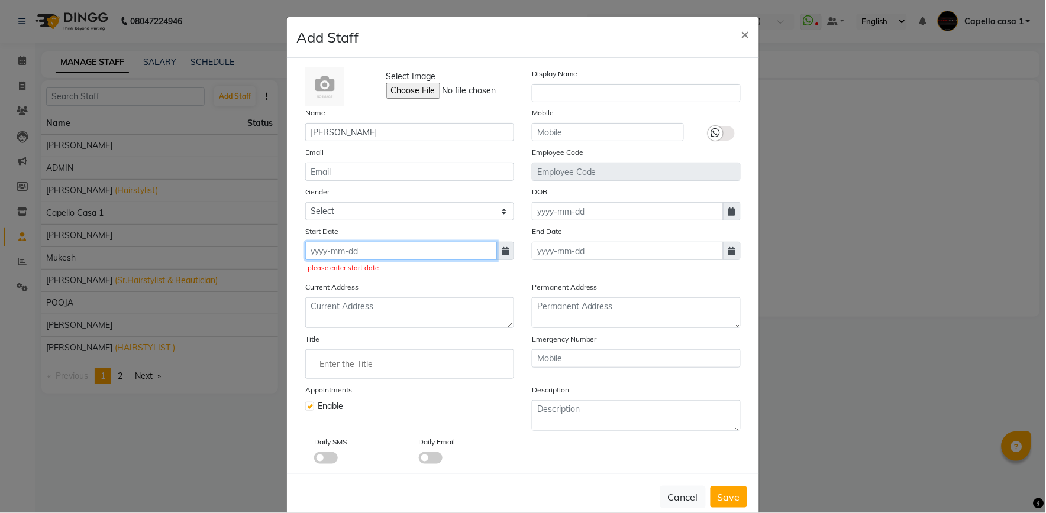
click at [356, 245] on input at bounding box center [401, 251] width 192 height 18
select select "10"
select select "2025"
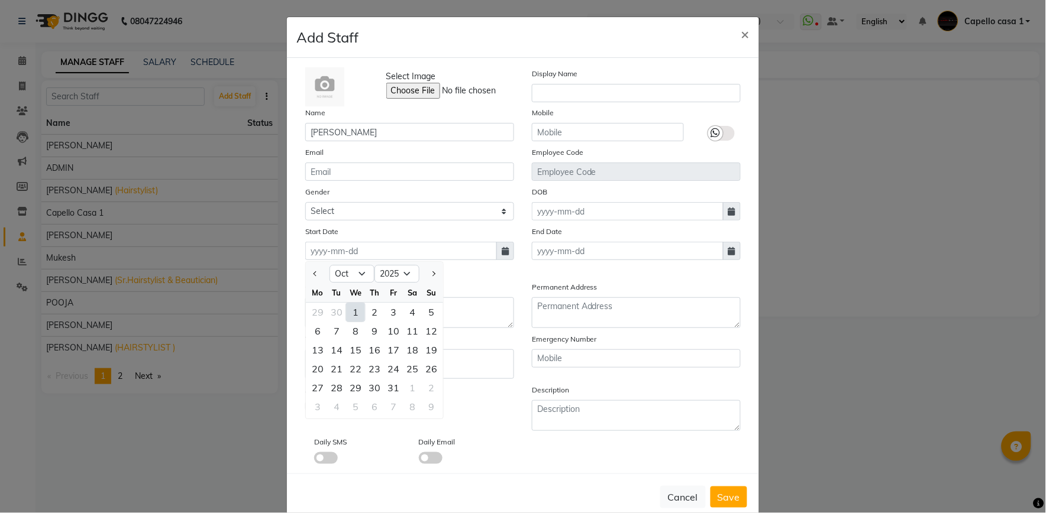
click at [351, 311] on div "1" at bounding box center [355, 312] width 19 height 19
type input "01-10-2025"
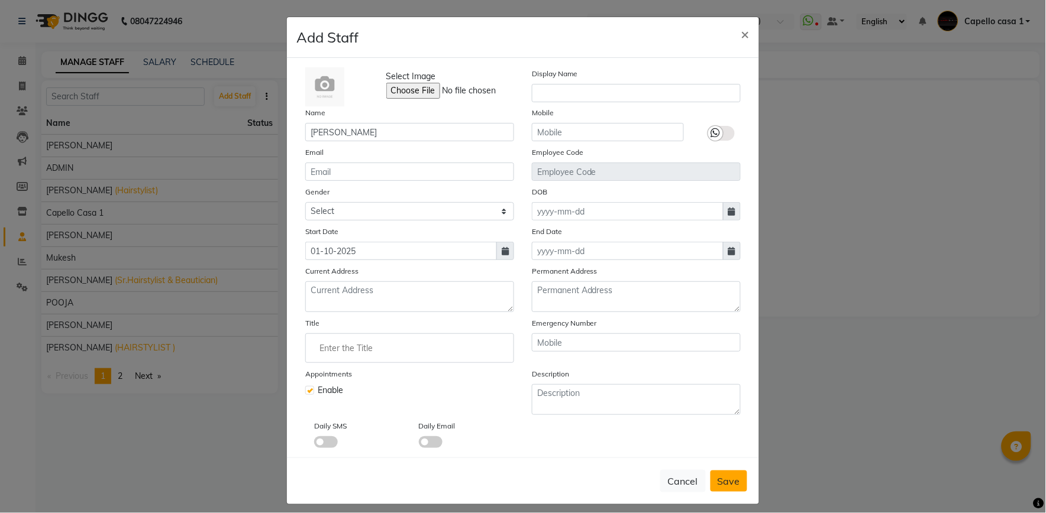
click at [719, 476] on span "Save" at bounding box center [728, 482] width 22 height 12
select select
checkbox input "false"
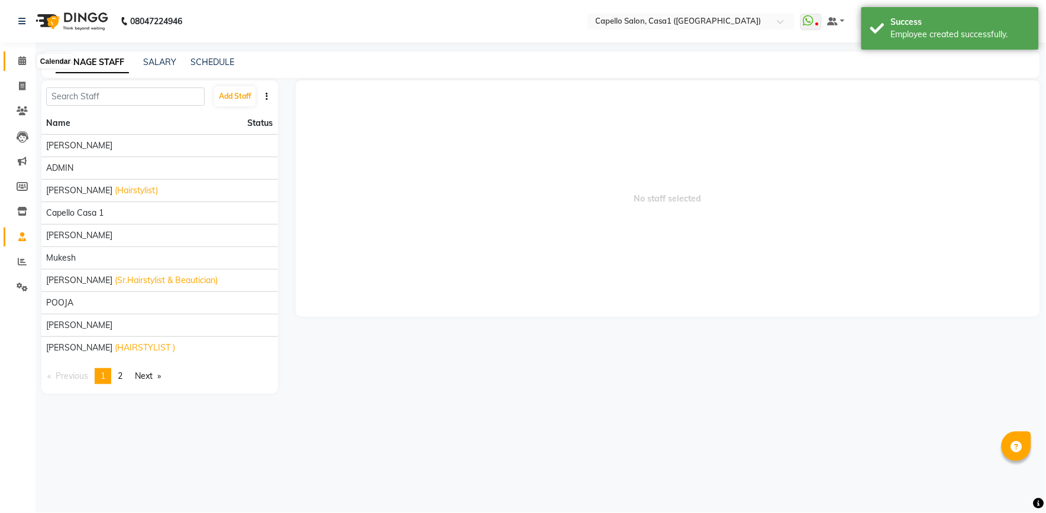
click at [25, 56] on span at bounding box center [22, 61] width 21 height 14
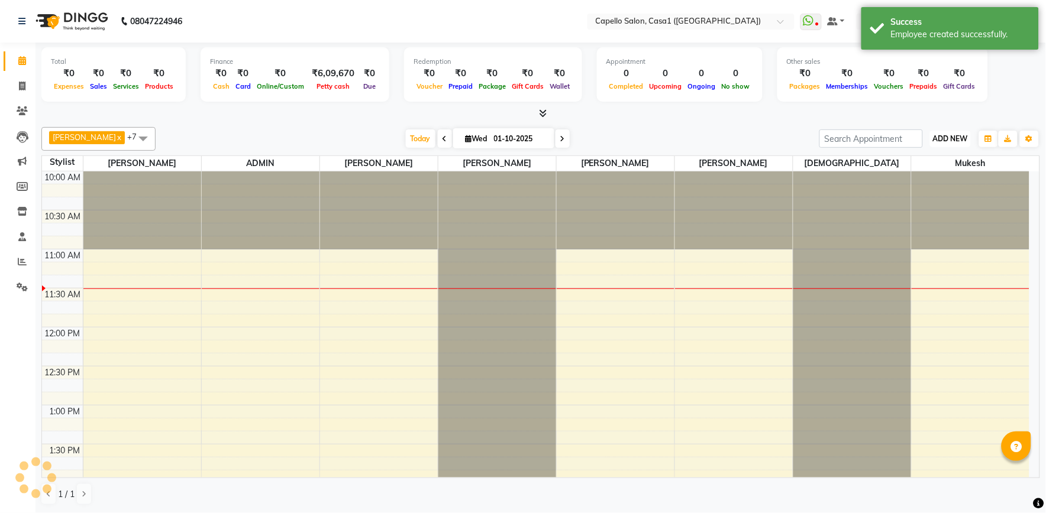
click at [953, 137] on span "ADD NEW" at bounding box center [950, 138] width 35 height 9
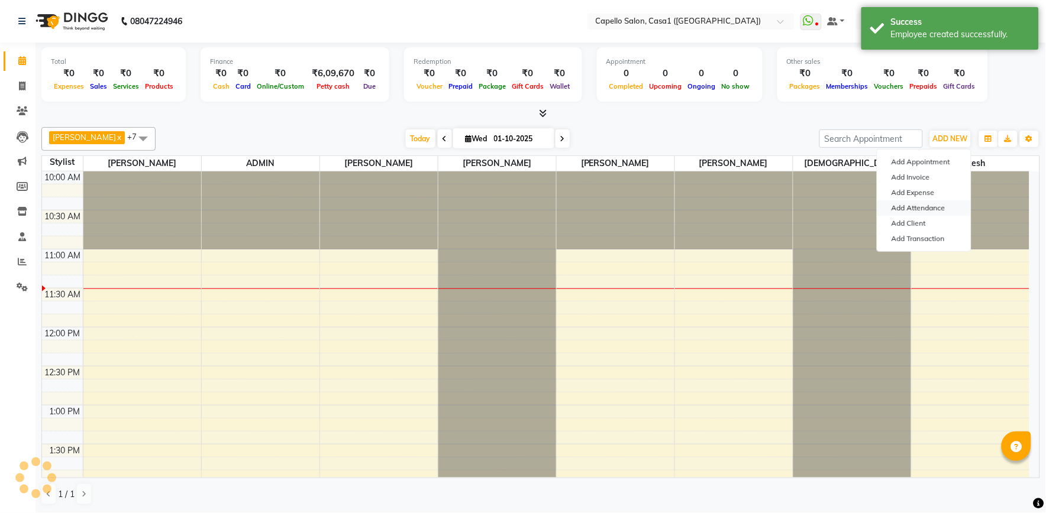
click at [923, 211] on link "Add Attendance" at bounding box center [923, 208] width 93 height 15
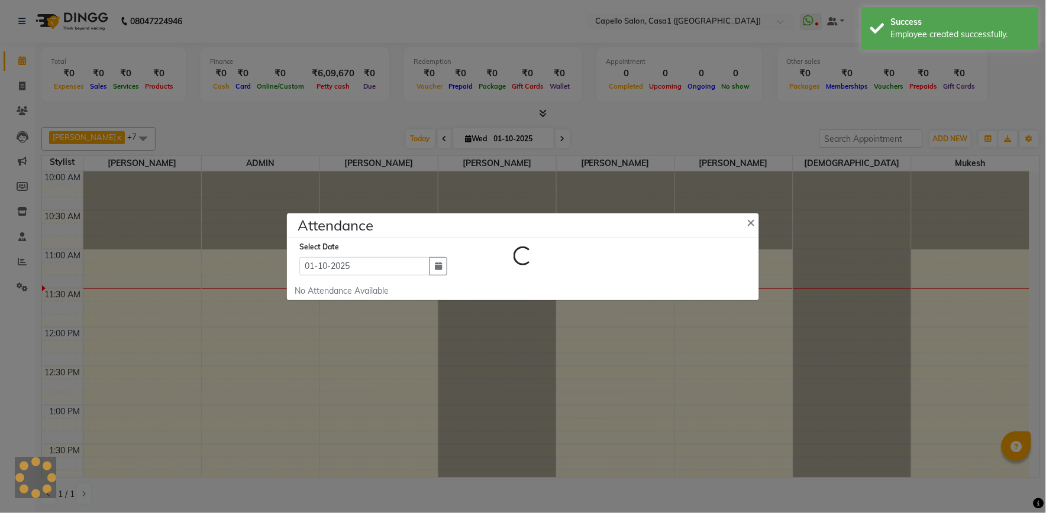
select select "W"
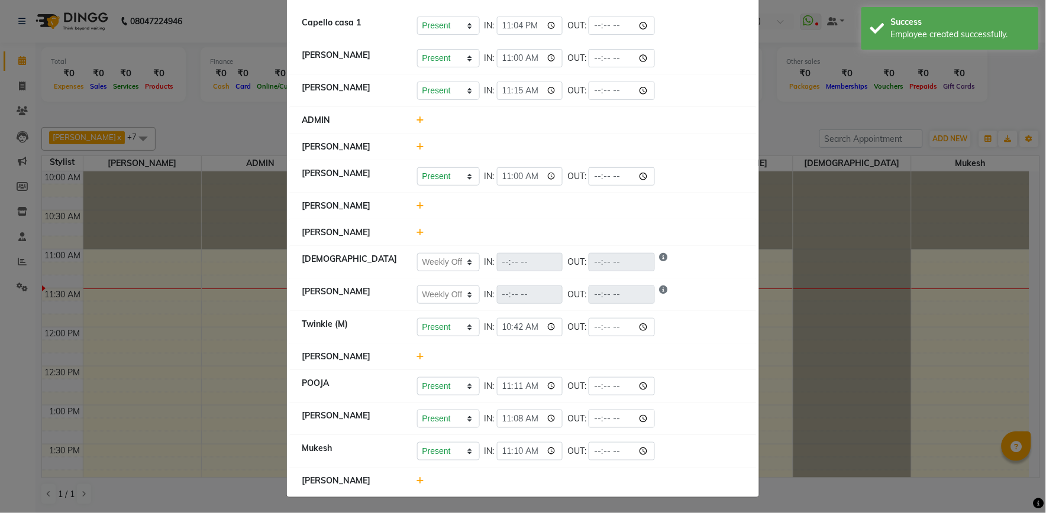
scroll to position [80, 0]
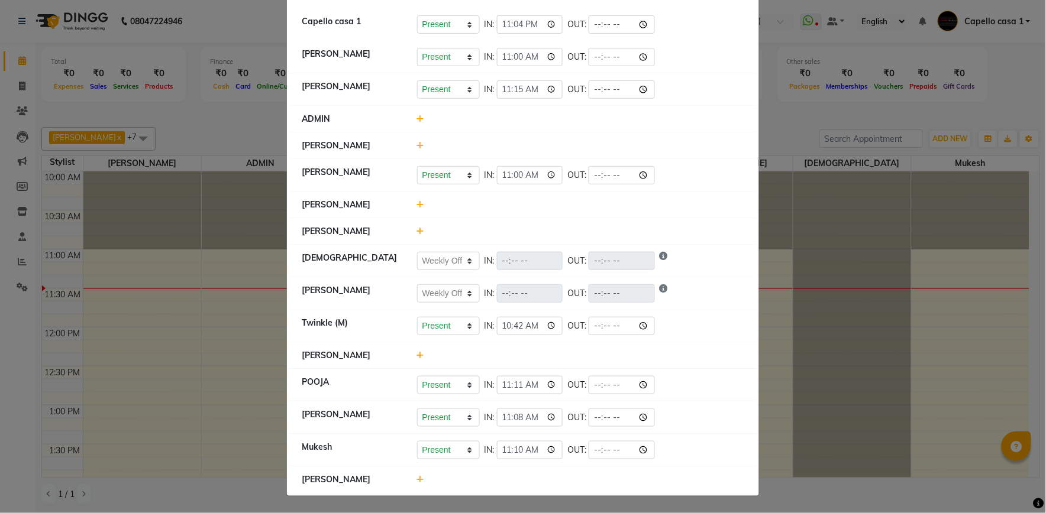
click at [418, 202] on icon at bounding box center [421, 205] width 8 height 8
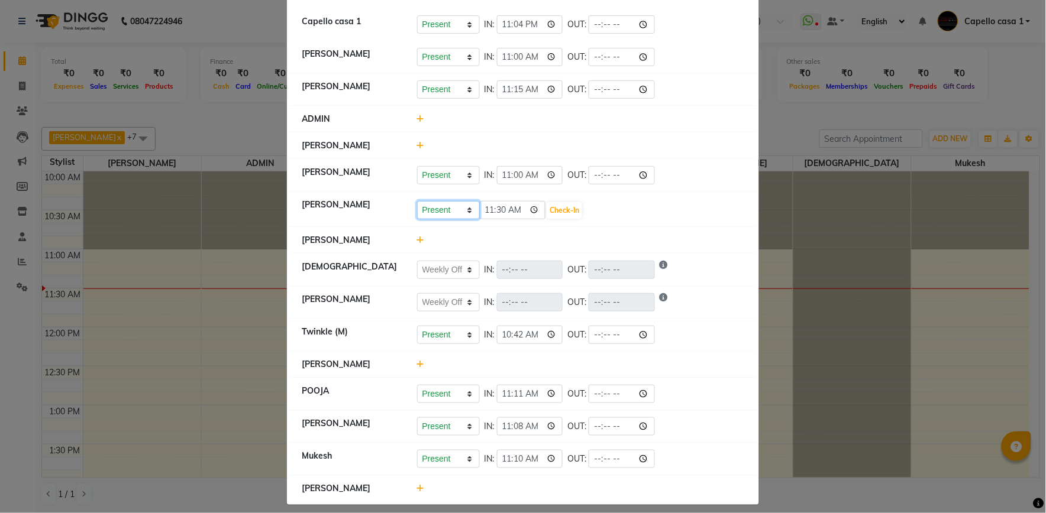
click at [463, 209] on select "Present Absent Late Half Day Weekly Off" at bounding box center [448, 210] width 63 height 18
select select "L"
click at [417, 201] on select "Present Absent Late Half Day Weekly Off" at bounding box center [448, 210] width 63 height 18
click at [567, 210] on button "Check-In" at bounding box center [564, 210] width 35 height 17
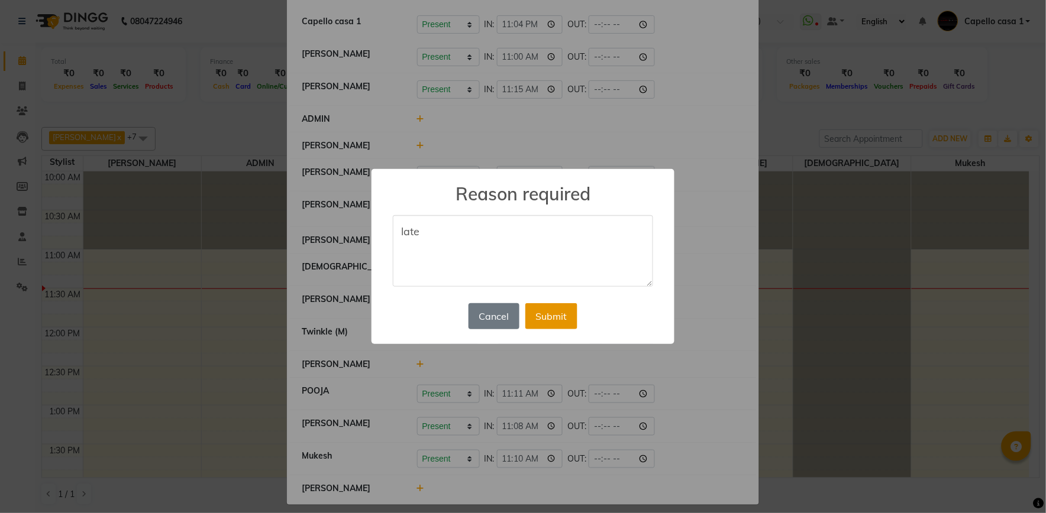
type textarea "late"
click at [539, 321] on button "Submit" at bounding box center [551, 316] width 52 height 26
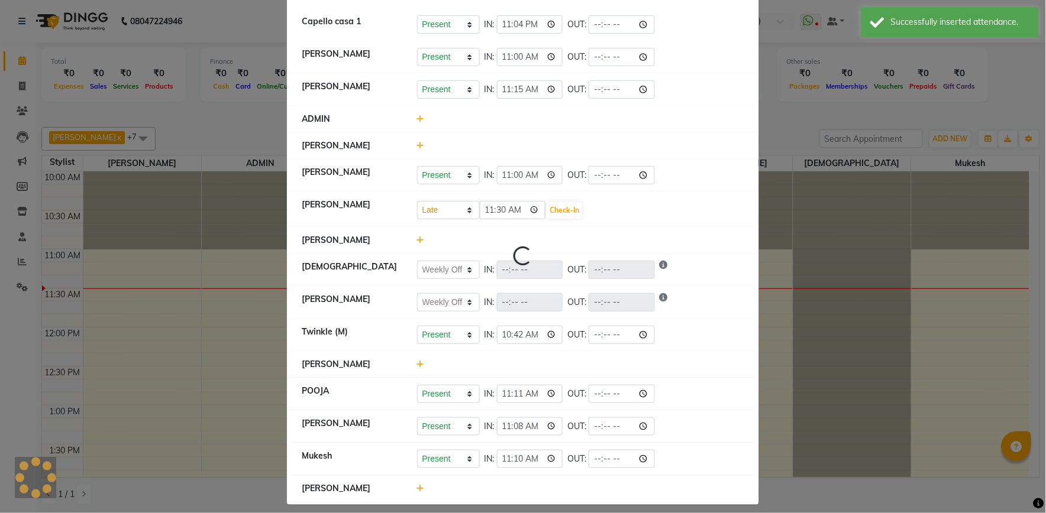
select select "L"
select select "W"
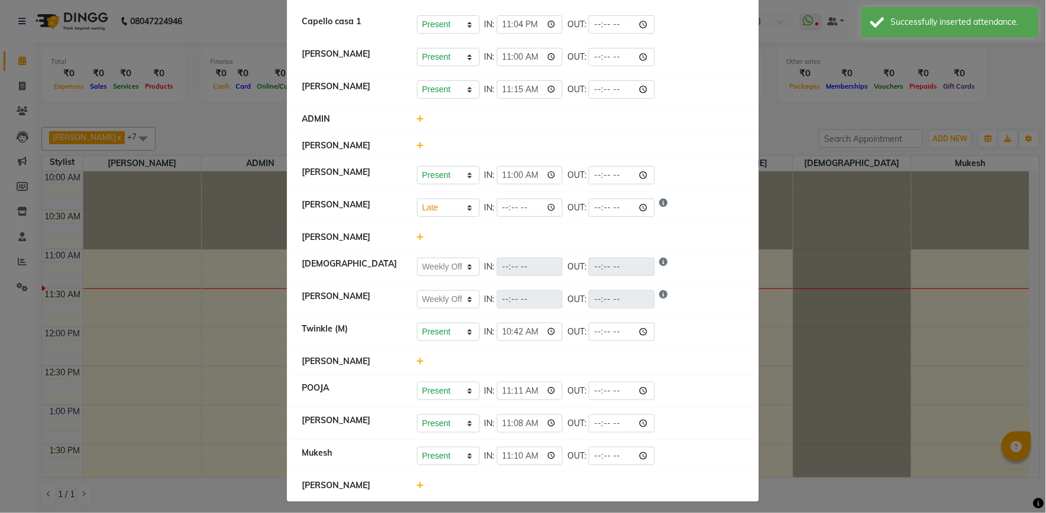
click at [417, 486] on icon at bounding box center [421, 485] width 8 height 8
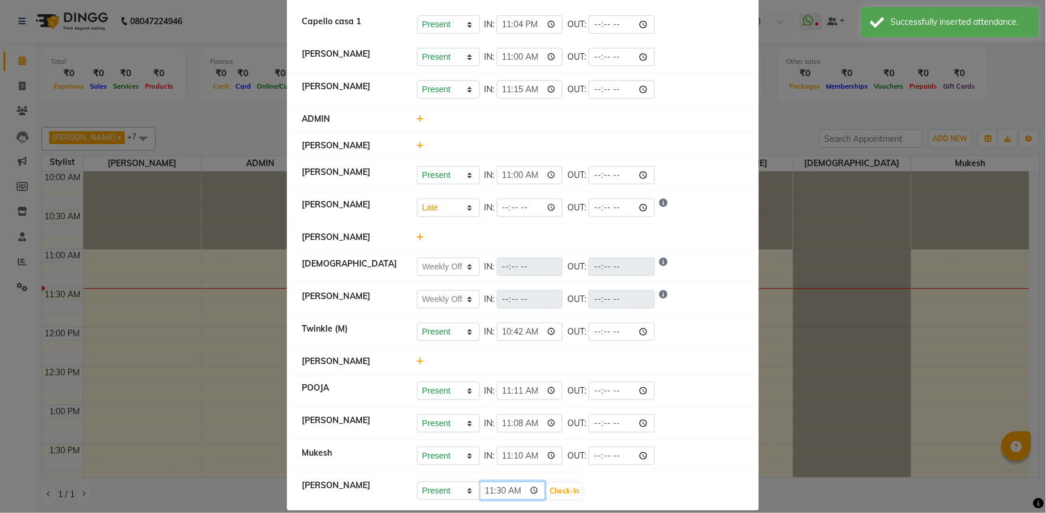
click at [495, 486] on input "11:30" at bounding box center [513, 491] width 66 height 18
type input "11:10"
click at [565, 491] on button "Check-In" at bounding box center [564, 491] width 35 height 17
select select "L"
select select "W"
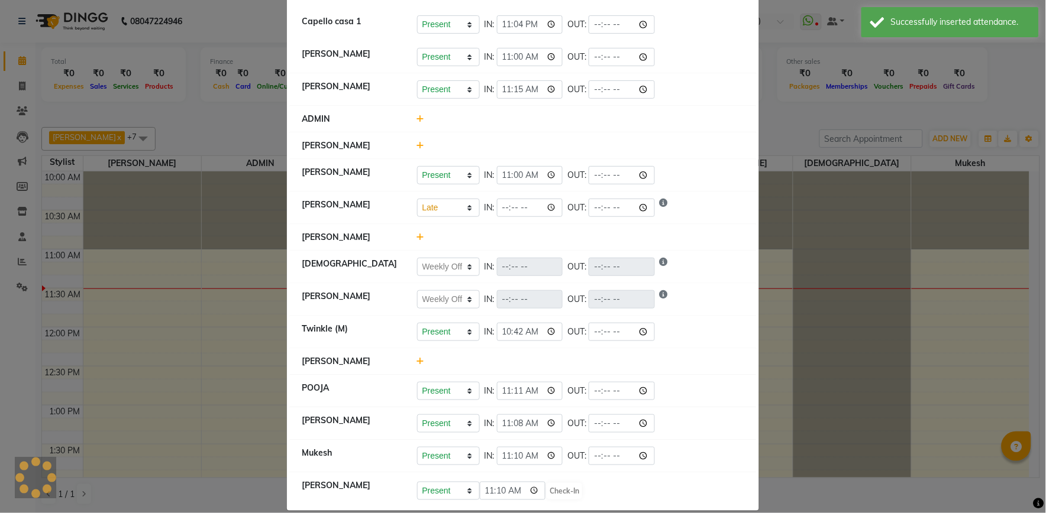
select select "W"
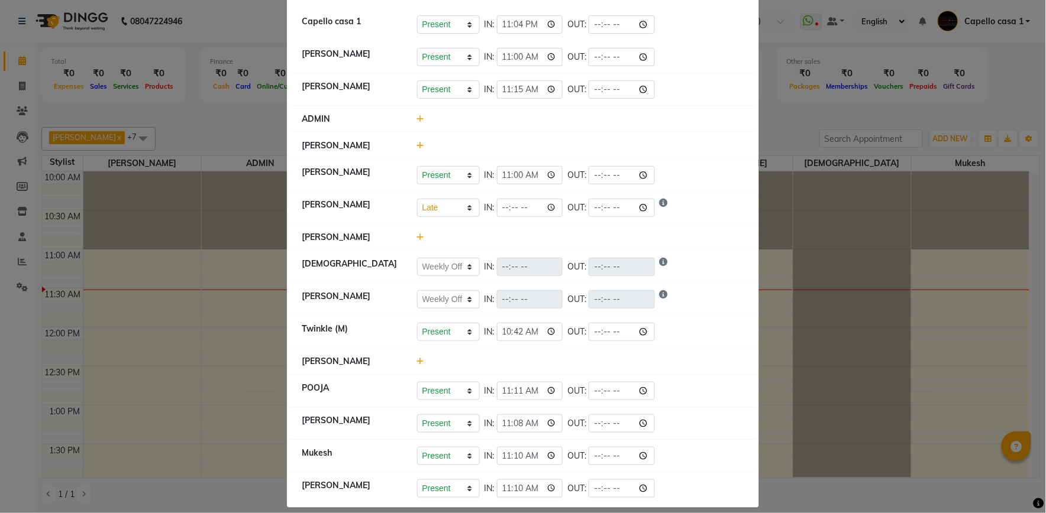
click at [784, 102] on ngb-modal-window "Attendance × Select Date [DATE] Capello casa 1 Present Absent Late Half Day Wee…" at bounding box center [523, 256] width 1046 height 513
